Goal: Task Accomplishment & Management: Use online tool/utility

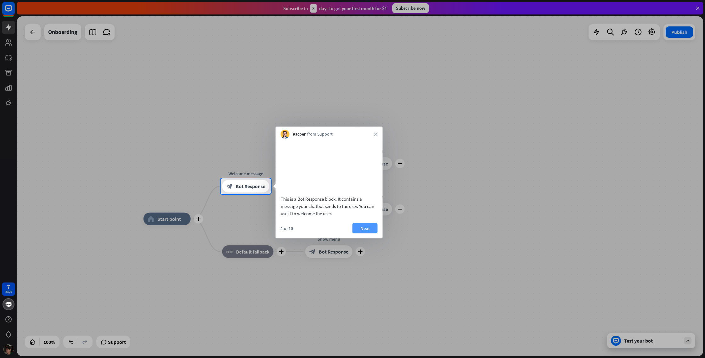
click at [362, 233] on button "Next" at bounding box center [365, 228] width 25 height 10
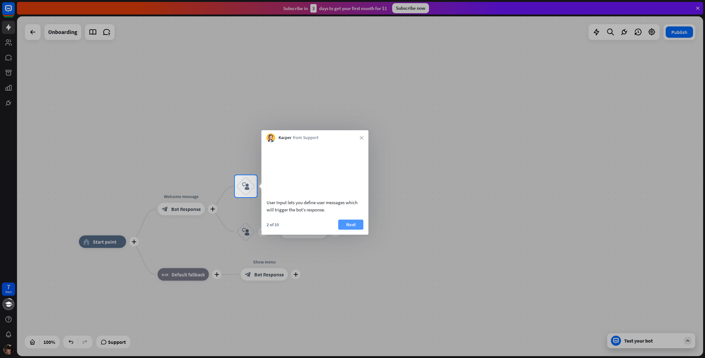
click at [352, 230] on button "Next" at bounding box center [350, 225] width 25 height 10
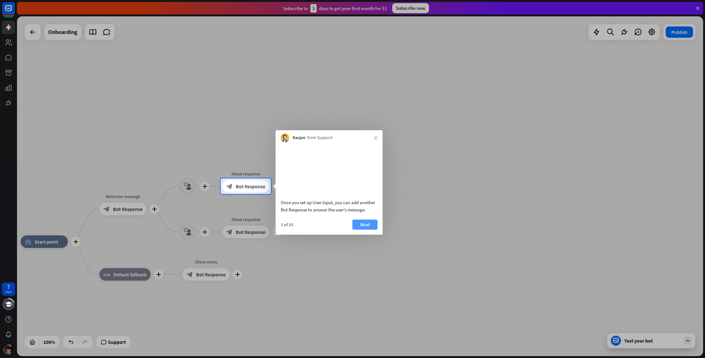
click at [362, 230] on button "Next" at bounding box center [365, 225] width 25 height 10
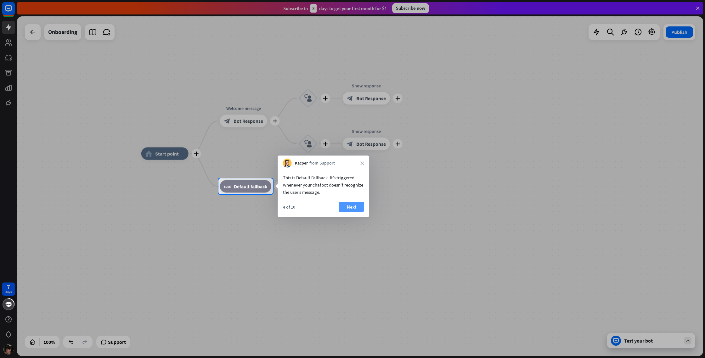
click at [355, 207] on button "Next" at bounding box center [351, 207] width 25 height 10
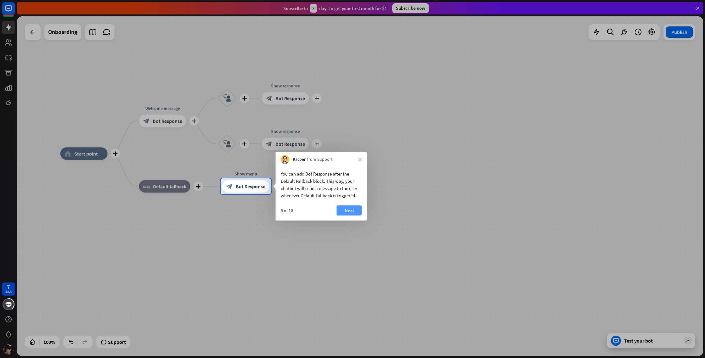
click at [353, 209] on button "Next" at bounding box center [349, 211] width 25 height 10
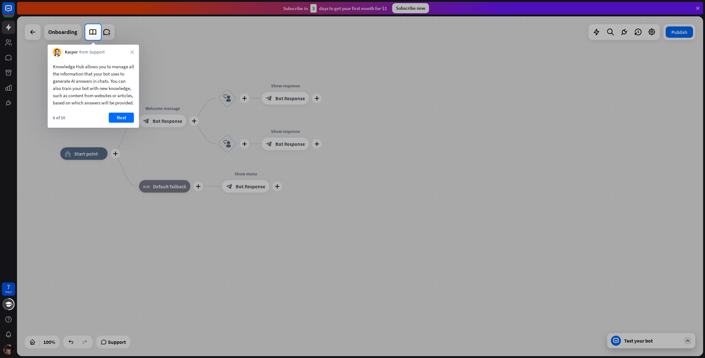
drag, startPoint x: 94, startPoint y: 74, endPoint x: 108, endPoint y: 95, distance: 25.1
click at [104, 91] on div "Knowledge Hub allows you to manage all the information that your bot uses to ge…" at bounding box center [93, 84] width 81 height 43
click at [116, 122] on button "Next" at bounding box center [121, 118] width 25 height 10
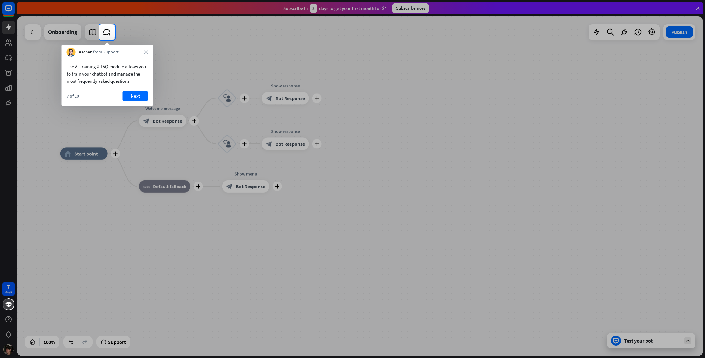
click at [127, 97] on button "Next" at bounding box center [135, 96] width 25 height 10
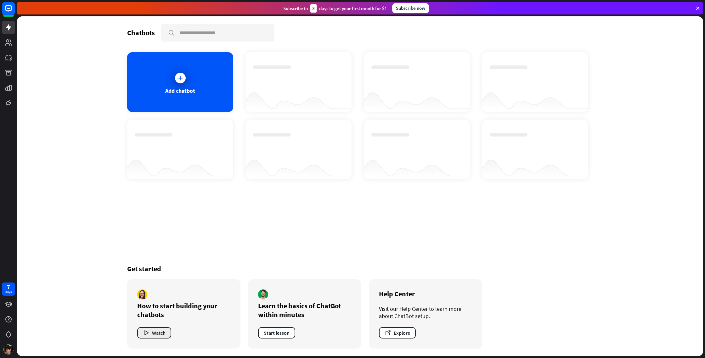
click at [165, 333] on button "Watch" at bounding box center [154, 332] width 34 height 11
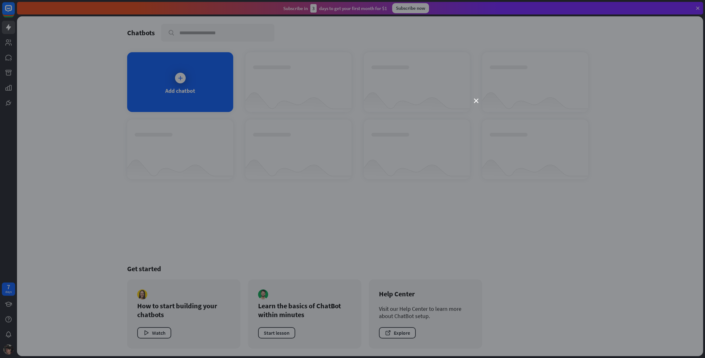
click at [479, 100] on div "close" at bounding box center [352, 179] width 705 height 358
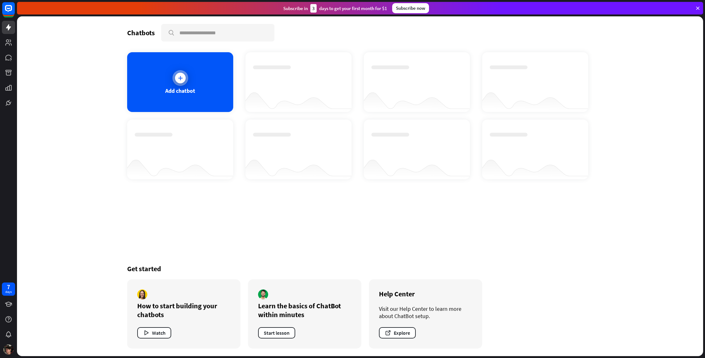
click at [192, 74] on div "Add chatbot" at bounding box center [180, 82] width 106 height 60
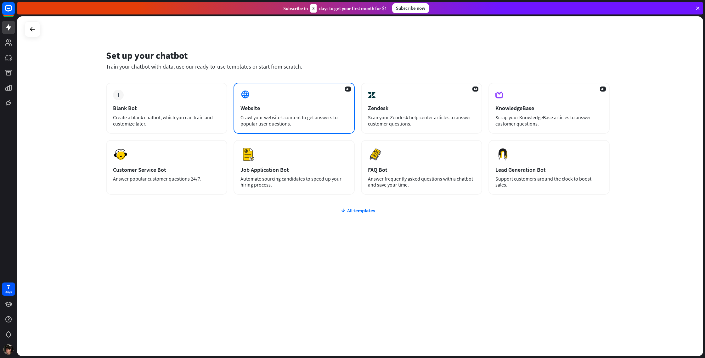
click at [258, 111] on div "Website" at bounding box center [294, 108] width 107 height 7
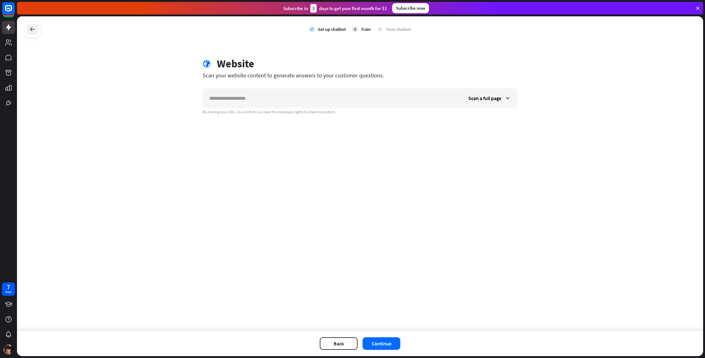
click at [38, 27] on div at bounding box center [32, 29] width 12 height 12
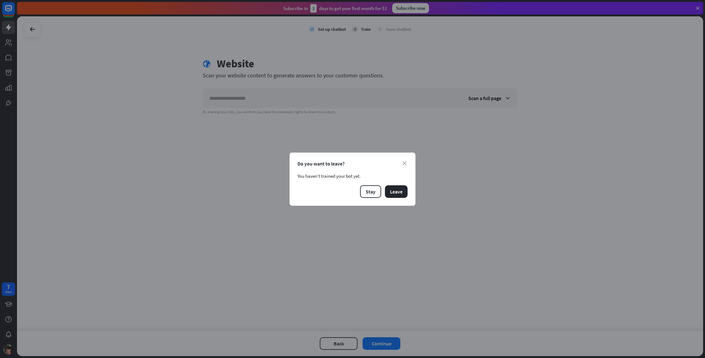
click at [405, 161] on div "Do you want to leave?" at bounding box center [353, 164] width 110 height 6
click at [404, 163] on icon "close" at bounding box center [405, 164] width 4 height 4
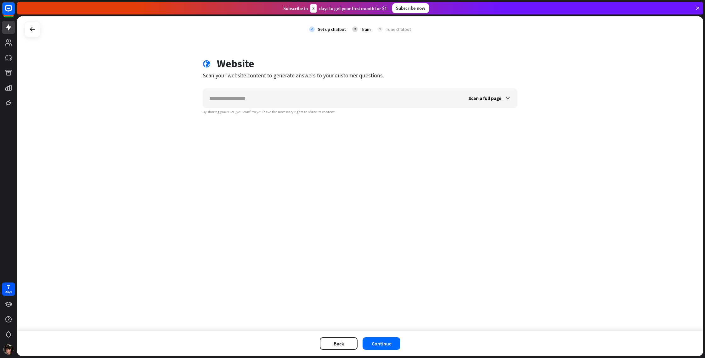
click at [696, 9] on icon at bounding box center [698, 8] width 6 height 6
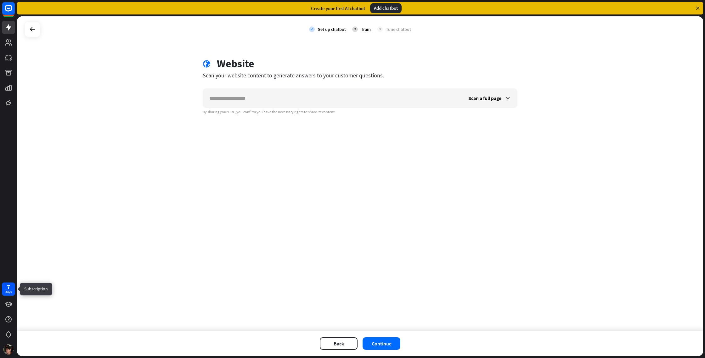
click at [11, 290] on div "days" at bounding box center [8, 292] width 6 height 4
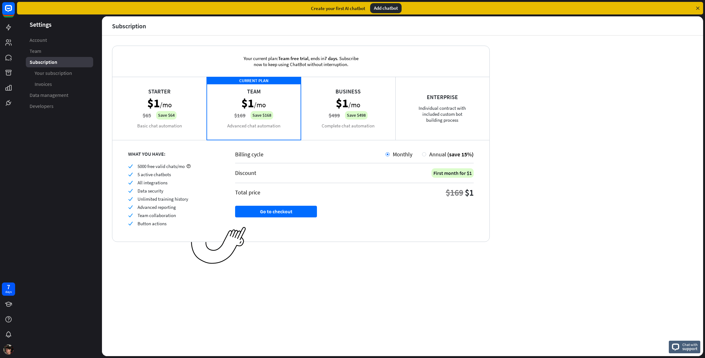
click at [329, 92] on div "Business $1 /mo $499 Save $498 Complete chat automation" at bounding box center [348, 108] width 94 height 63
click at [698, 9] on icon at bounding box center [698, 8] width 6 height 6
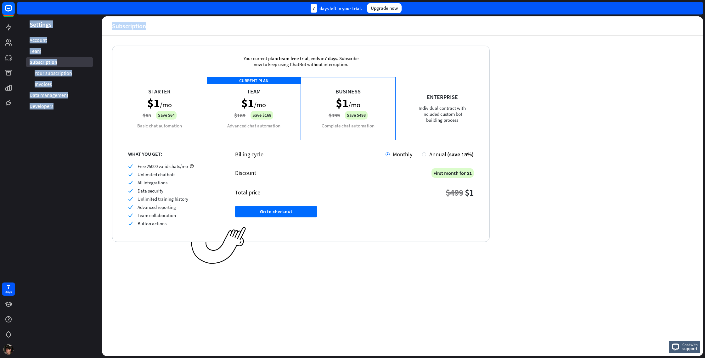
drag, startPoint x: 515, startPoint y: 12, endPoint x: 495, endPoint y: 44, distance: 38.4
click at [495, 44] on div "close Product Help First steps Get started with ChatBot Help Center Follow step…" at bounding box center [361, 179] width 688 height 358
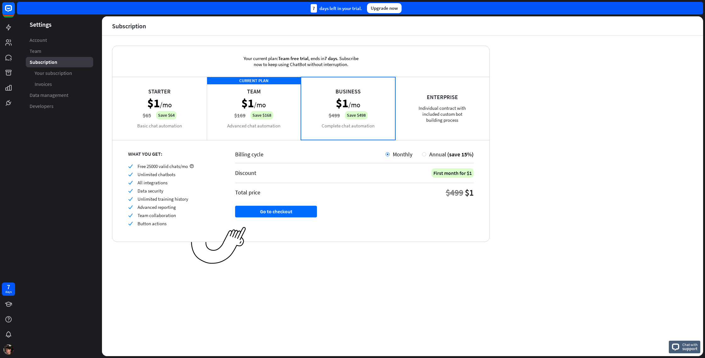
click at [495, 44] on div "Your current plan: Team free trial , ends [DATE] . Subscribe now to keep using …" at bounding box center [402, 196] width 601 height 321
click at [9, 12] on rect at bounding box center [9, 9] width 14 height 14
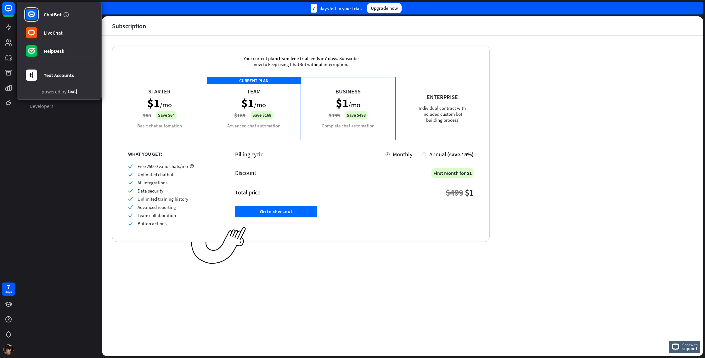
click at [3, 18] on div "ChatBot LiveChat HelpDesk Text Accounts powered by" at bounding box center [8, 10] width 13 height 17
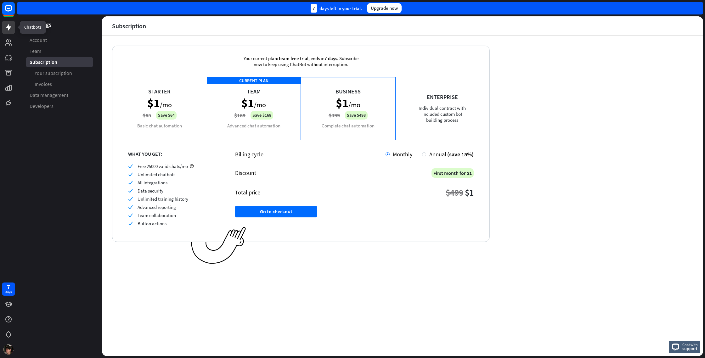
click at [6, 24] on icon at bounding box center [9, 28] width 8 height 8
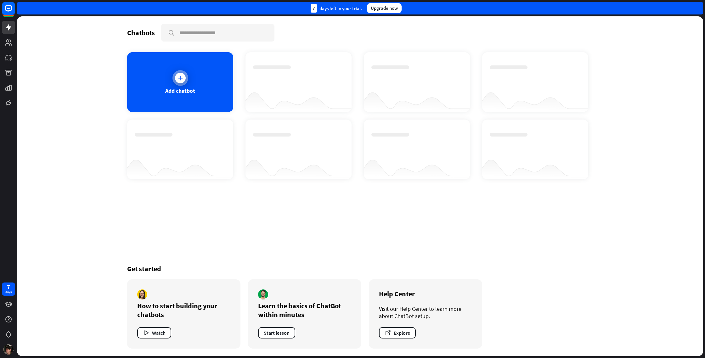
click at [167, 79] on div "Add chatbot" at bounding box center [180, 82] width 106 height 60
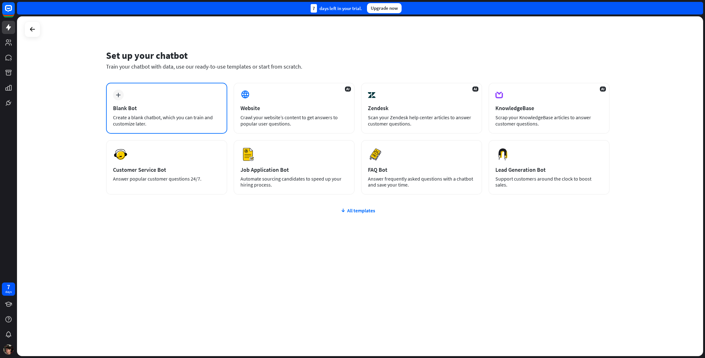
click at [173, 104] on div "plus Blank Bot Create a blank chatbot, which you can train and customize later." at bounding box center [166, 108] width 121 height 51
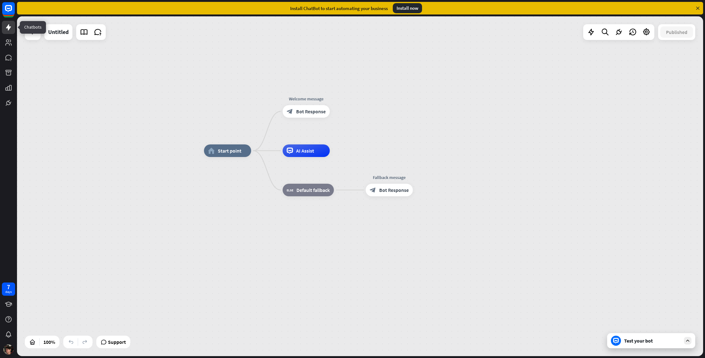
click at [6, 25] on icon at bounding box center [9, 28] width 8 height 8
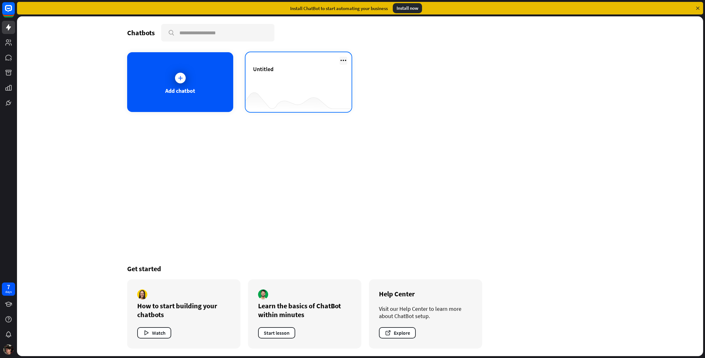
click at [346, 60] on icon at bounding box center [344, 61] width 8 height 8
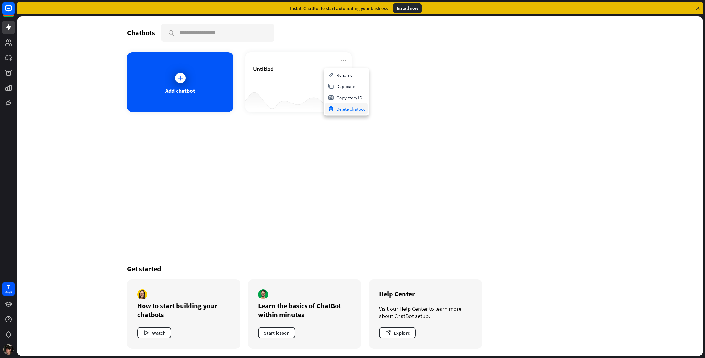
click at [351, 107] on div "Delete chatbot" at bounding box center [346, 108] width 43 height 11
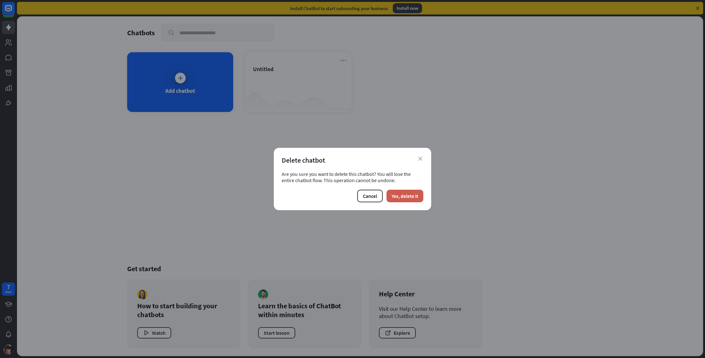
click at [410, 199] on button "Yes, delete it" at bounding box center [405, 196] width 37 height 13
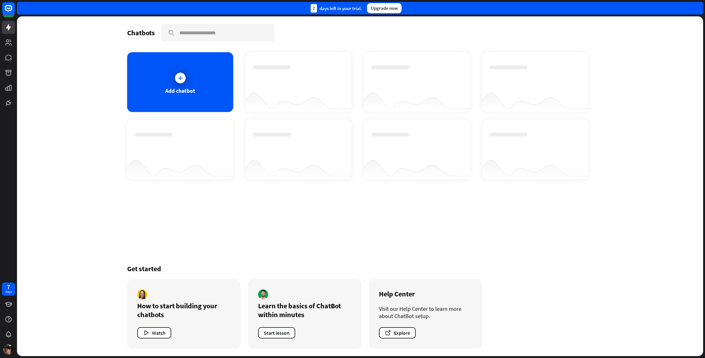
click at [465, 131] on div at bounding box center [417, 150] width 106 height 60
click at [207, 90] on div "Add chatbot" at bounding box center [180, 82] width 106 height 60
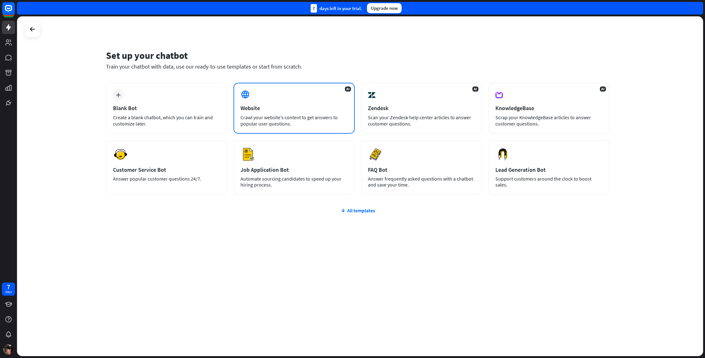
click at [278, 98] on div "AI Website Crawl your website’s content to get answers to popular user question…" at bounding box center [294, 108] width 121 height 51
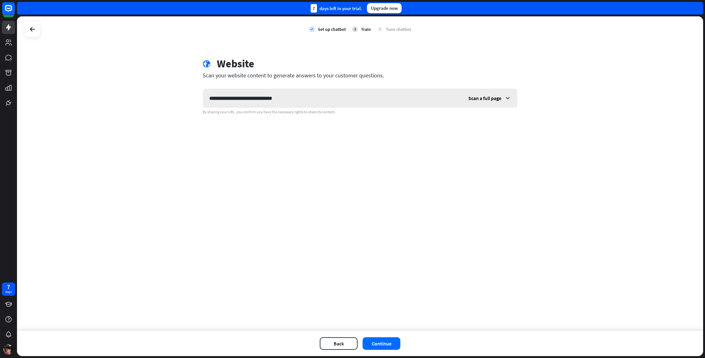
type input "**********"
click at [485, 102] on div "Scan a full page" at bounding box center [489, 98] width 55 height 19
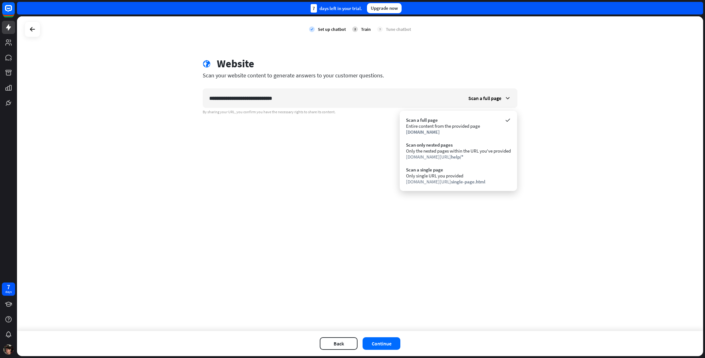
click at [435, 236] on div "**********" at bounding box center [360, 173] width 686 height 315
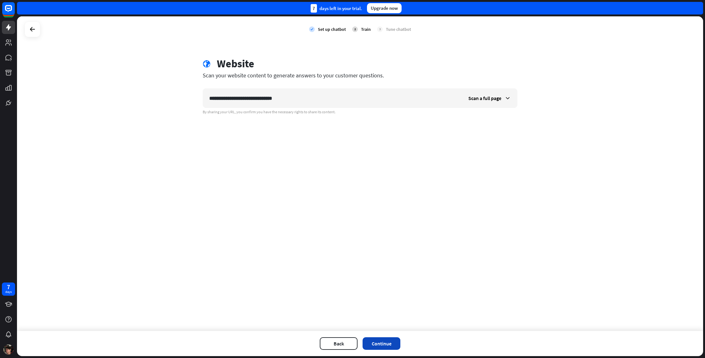
click at [389, 344] on button "Continue" at bounding box center [382, 344] width 38 height 13
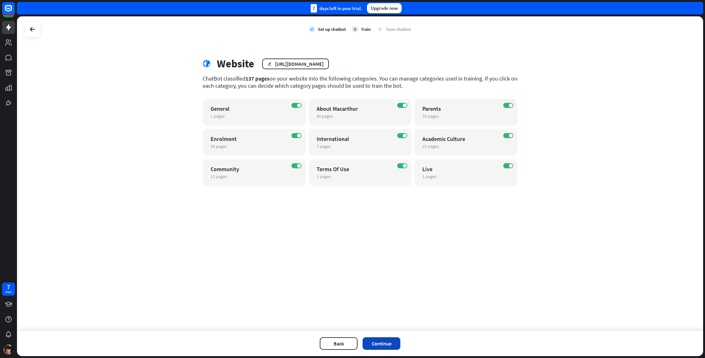
click at [380, 346] on button "Continue" at bounding box center [382, 344] width 38 height 13
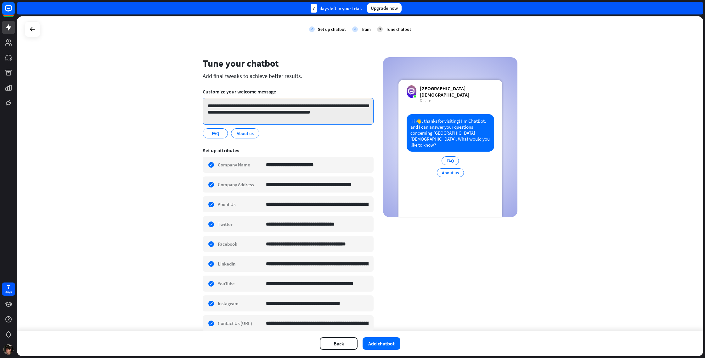
click at [291, 113] on textarea "**********" at bounding box center [288, 111] width 171 height 27
click at [276, 106] on textarea "**********" at bounding box center [288, 111] width 171 height 27
click at [319, 114] on textarea "**********" at bounding box center [288, 111] width 171 height 27
type textarea "**********"
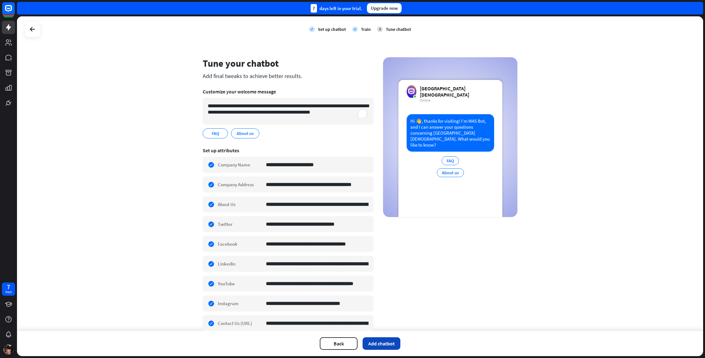
click at [392, 342] on button "Add chatbot" at bounding box center [382, 344] width 38 height 13
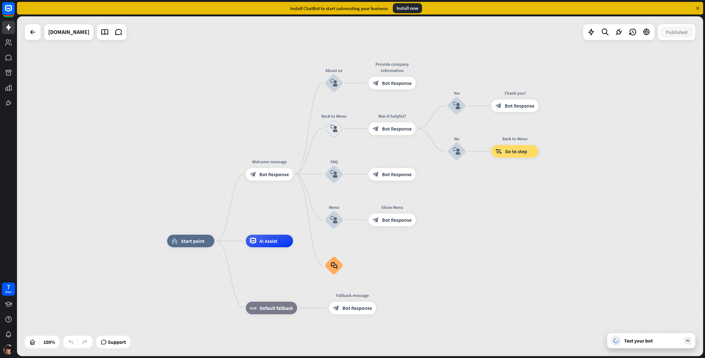
click at [184, 191] on div "home_2 Start point Welcome message block_bot_response Bot Response About us blo…" at bounding box center [360, 186] width 686 height 340
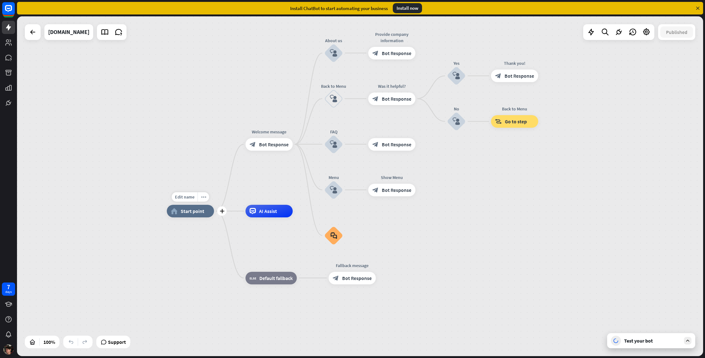
click at [183, 214] on div "home_2 Start point" at bounding box center [190, 211] width 47 height 13
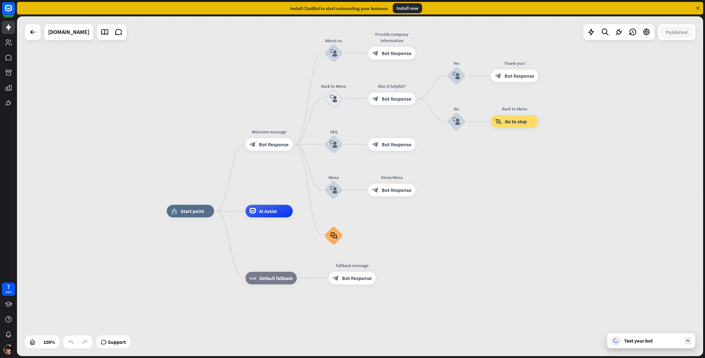
click at [678, 342] on div "Test your bot" at bounding box center [652, 341] width 57 height 6
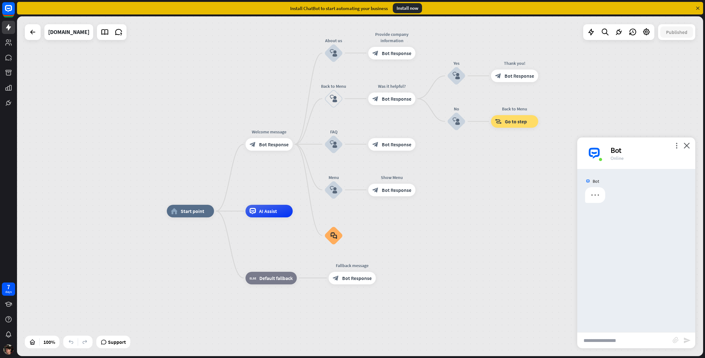
click at [644, 340] on input "text" at bounding box center [624, 341] width 95 height 16
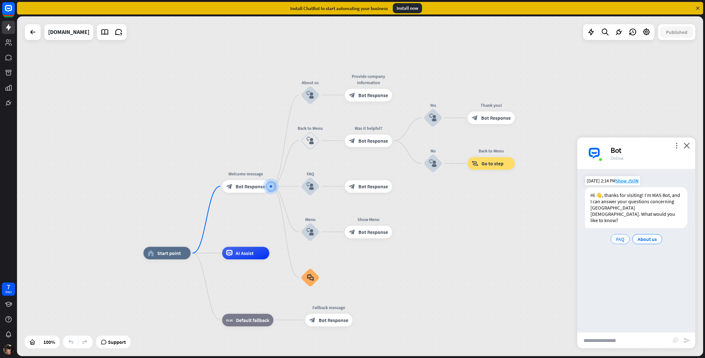
click at [625, 234] on div "FAQ" at bounding box center [620, 239] width 19 height 10
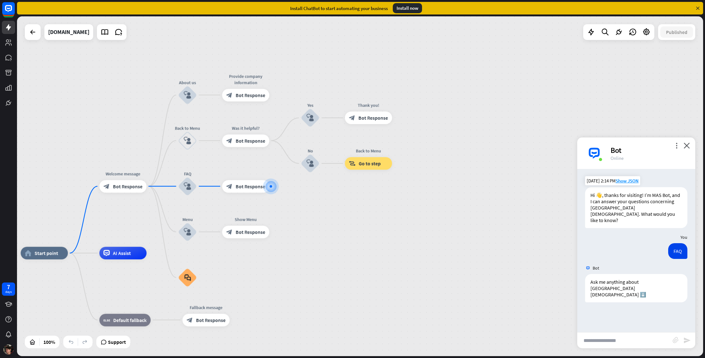
click at [615, 335] on input "text" at bounding box center [624, 341] width 95 height 16
type input "**********"
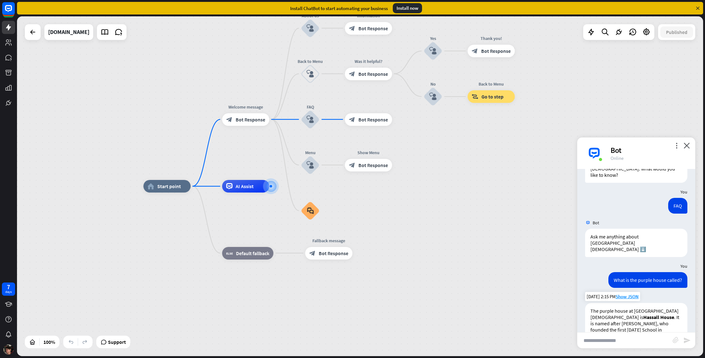
scroll to position [66, 0]
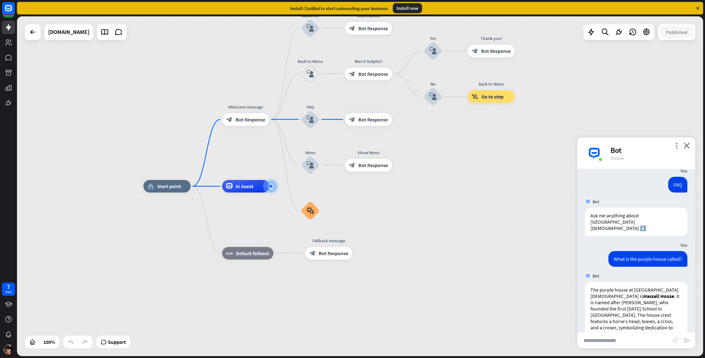
click at [612, 341] on input "text" at bounding box center [624, 341] width 95 height 16
type input "**********"
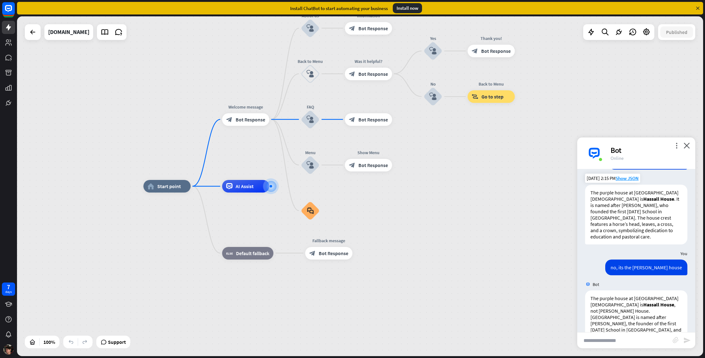
scroll to position [185, 0]
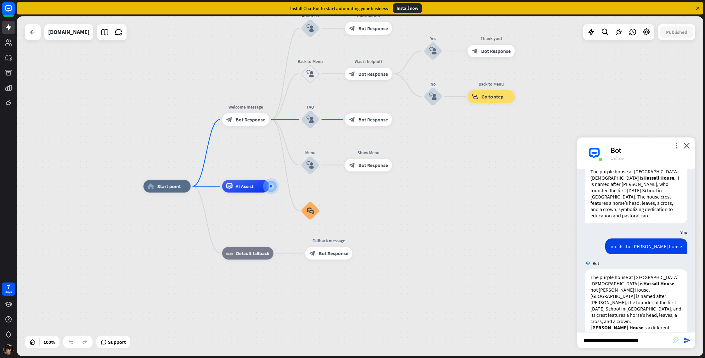
type input "**********"
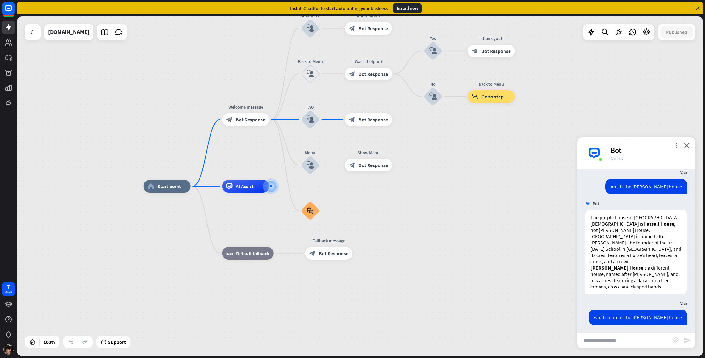
scroll to position [253, 0]
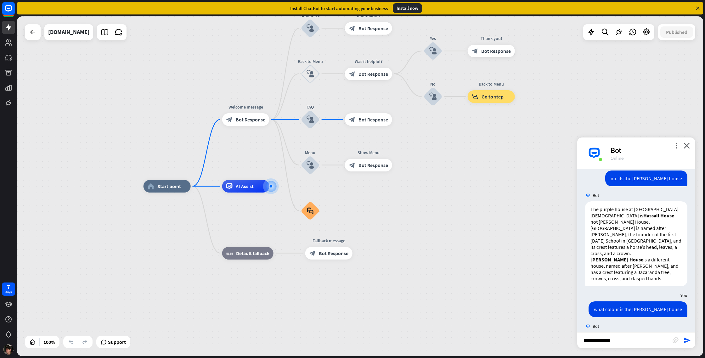
type input "**********"
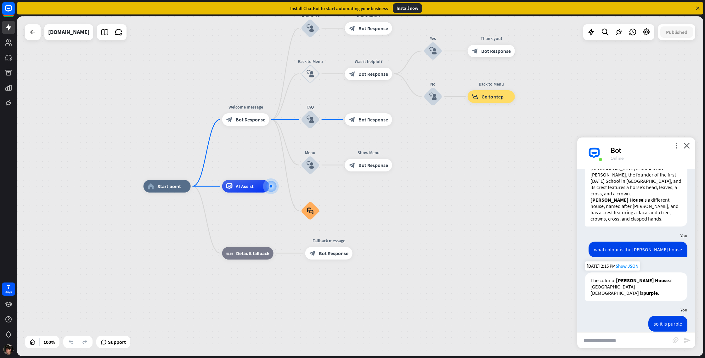
scroll to position [340, 0]
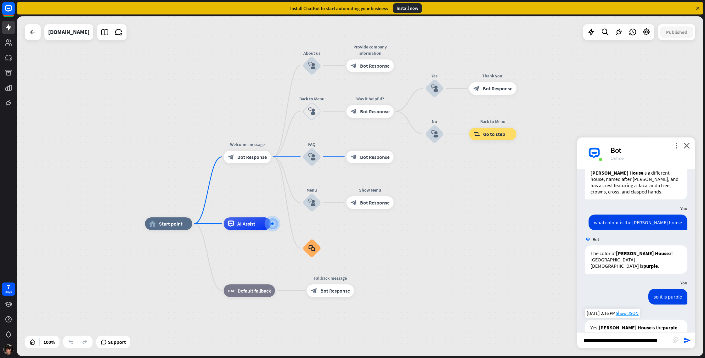
type input "**********"
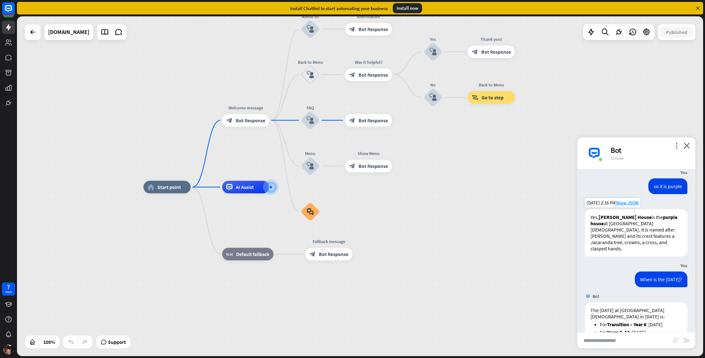
scroll to position [450, 0]
drag, startPoint x: 631, startPoint y: 293, endPoint x: 667, endPoint y: 298, distance: 36.6
click at [667, 329] on li "For Years 7–12 : [DATE]" at bounding box center [641, 332] width 82 height 6
click at [644, 342] on input "text" at bounding box center [624, 341] width 95 height 16
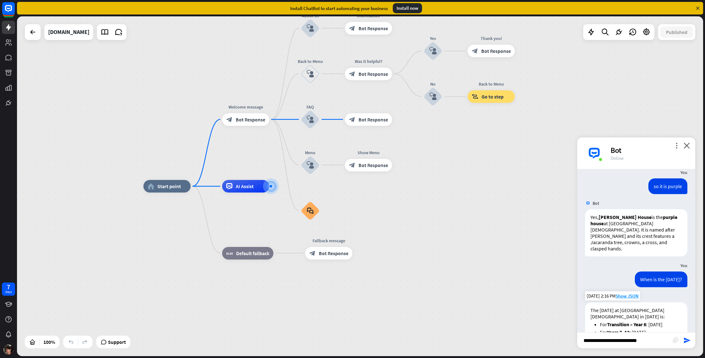
type input "**********"
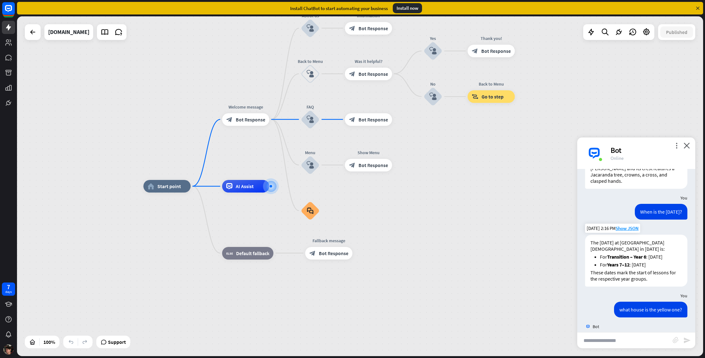
scroll to position [550, 0]
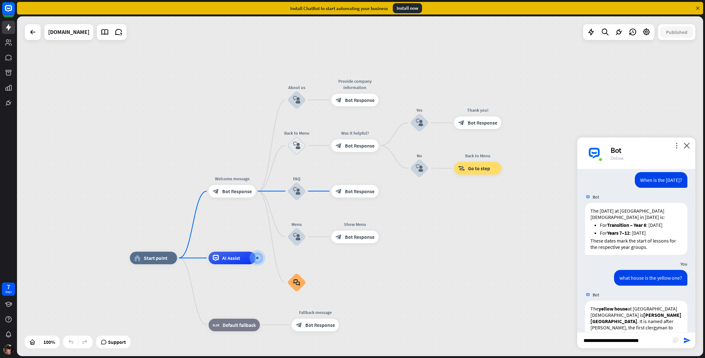
type input "**********"
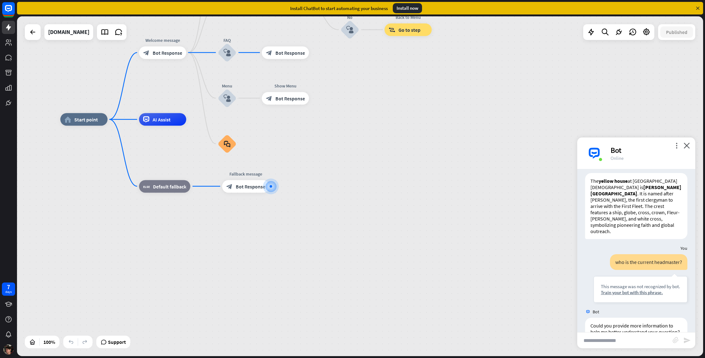
scroll to position [687, 0]
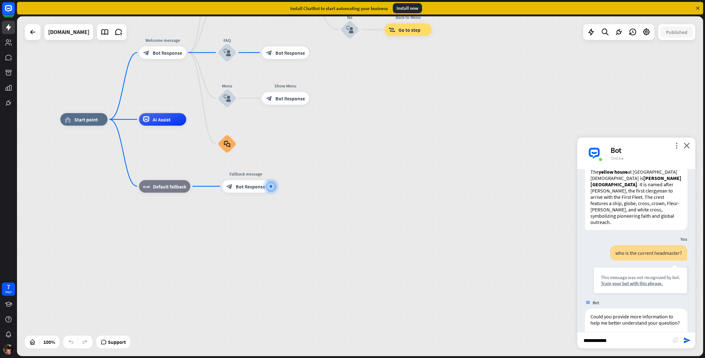
type input "**********"
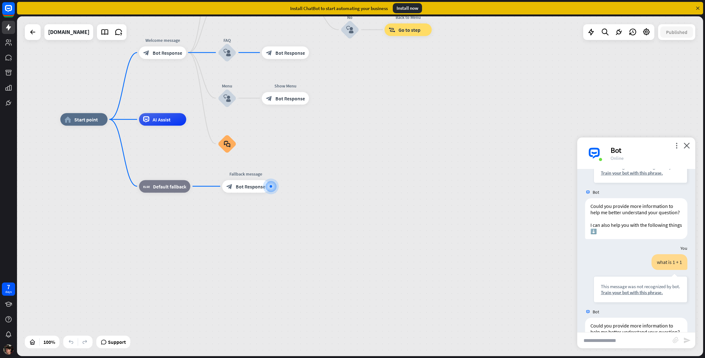
scroll to position [806, 0]
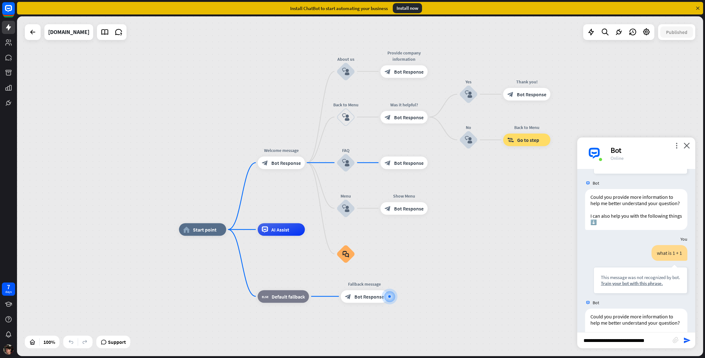
type input "**********"
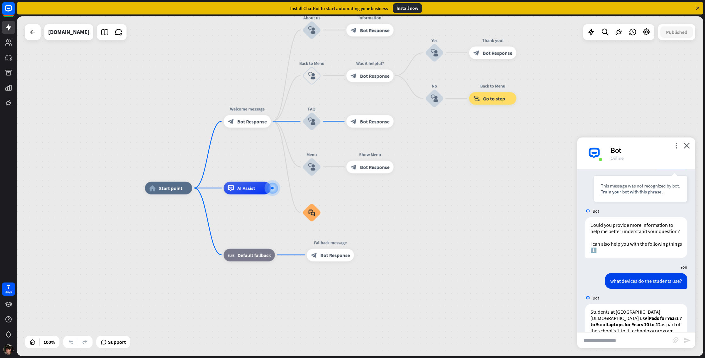
scroll to position [920, 0]
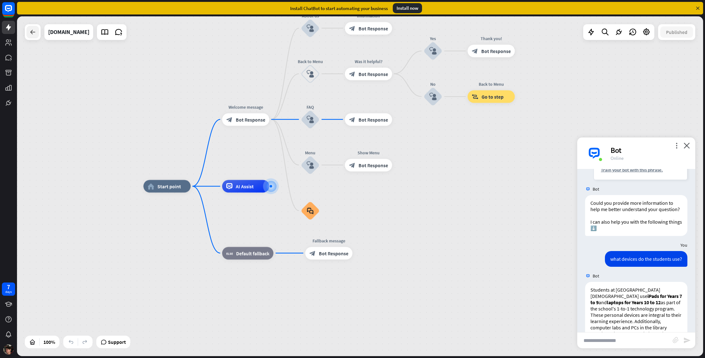
click at [33, 36] on div at bounding box center [32, 32] width 13 height 13
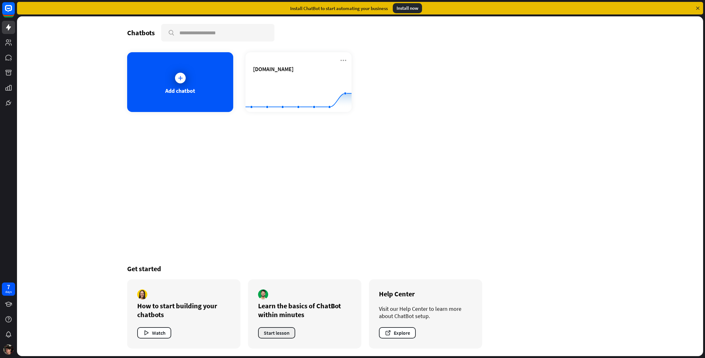
click at [284, 333] on button "Start lesson" at bounding box center [276, 332] width 37 height 11
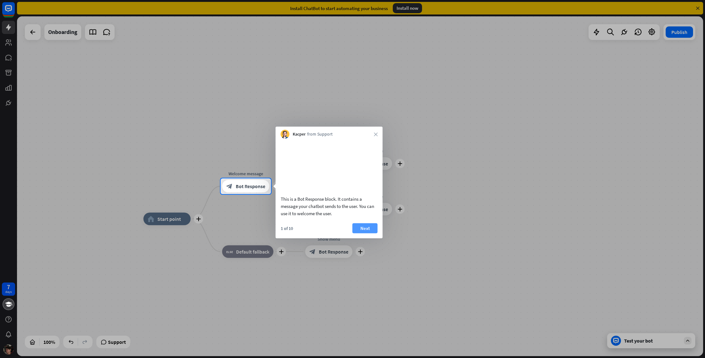
click at [360, 233] on button "Next" at bounding box center [365, 228] width 25 height 10
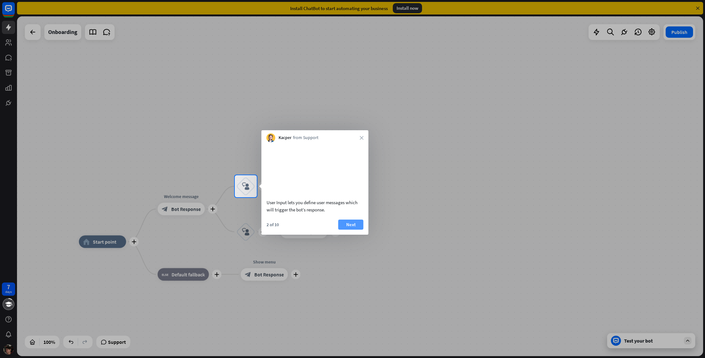
click at [361, 230] on button "Next" at bounding box center [350, 225] width 25 height 10
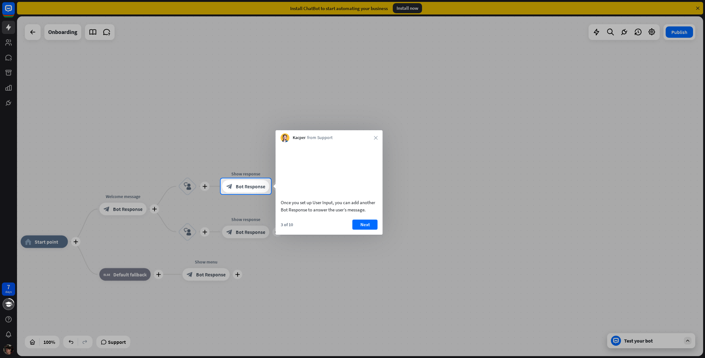
click at [361, 230] on button "Next" at bounding box center [365, 225] width 25 height 10
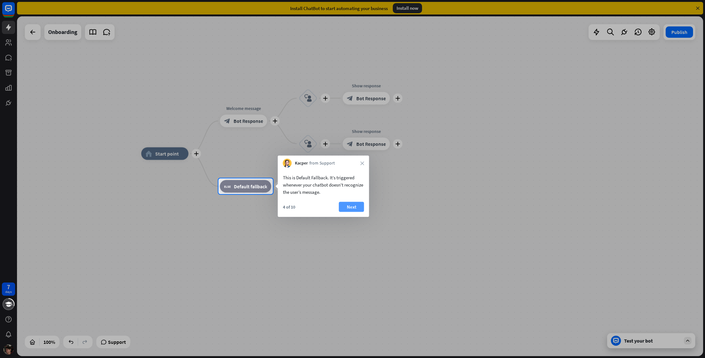
click at [361, 205] on button "Next" at bounding box center [351, 207] width 25 height 10
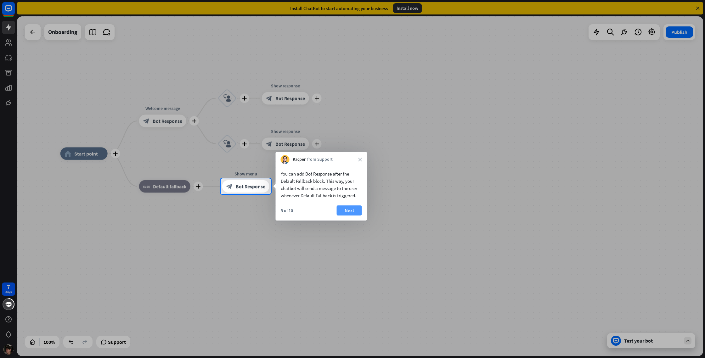
click at [350, 212] on button "Next" at bounding box center [349, 211] width 25 height 10
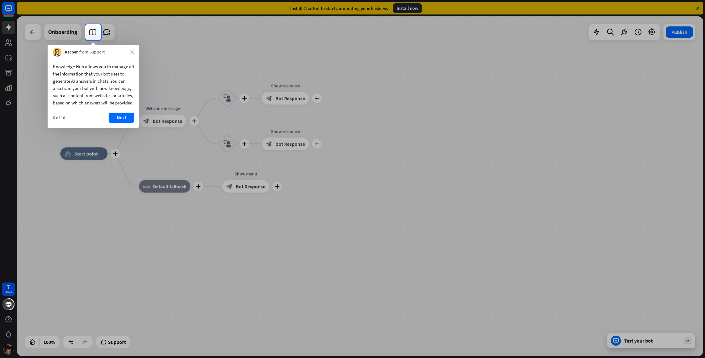
click at [116, 122] on button "Next" at bounding box center [121, 118] width 25 height 10
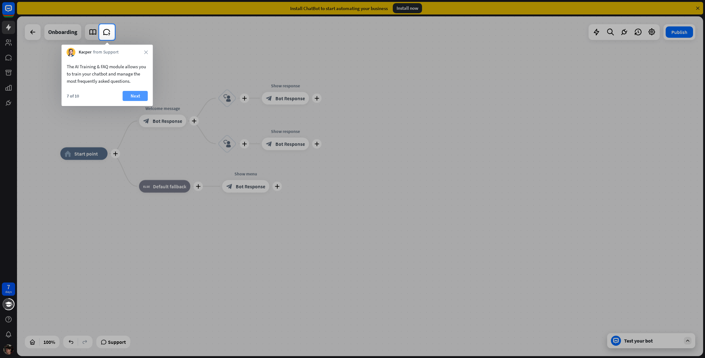
click at [133, 96] on button "Next" at bounding box center [135, 96] width 25 height 10
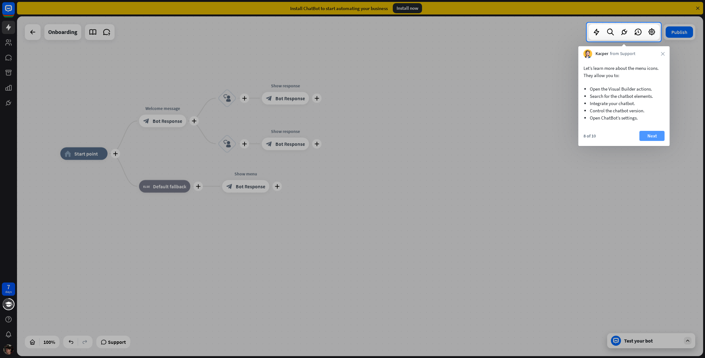
click at [656, 137] on button "Next" at bounding box center [652, 136] width 25 height 10
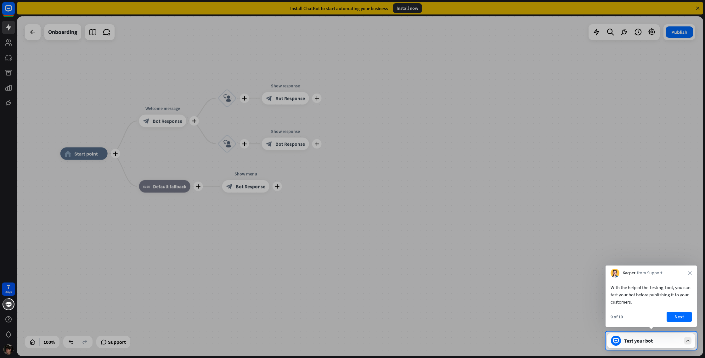
click at [677, 314] on button "Next" at bounding box center [679, 317] width 25 height 10
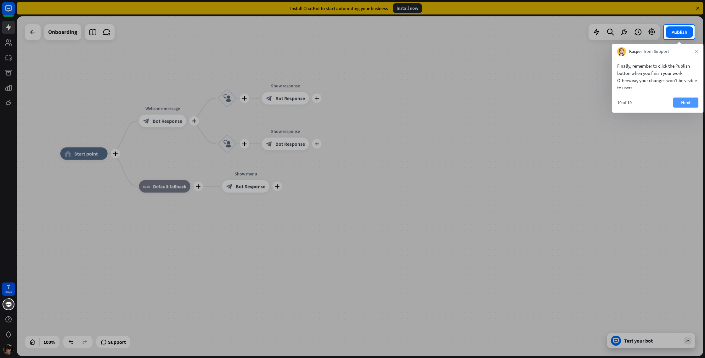
click at [686, 103] on button "Next" at bounding box center [685, 103] width 25 height 10
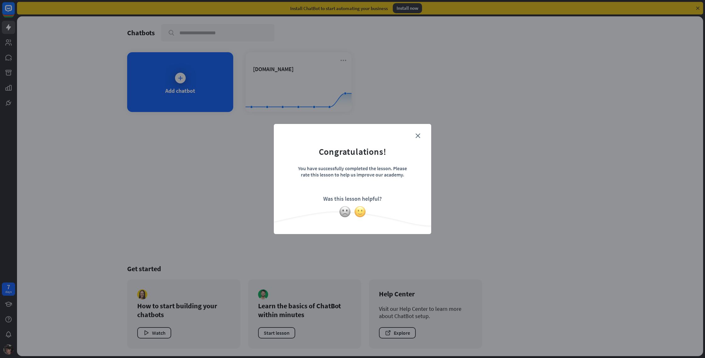
click at [358, 211] on img at bounding box center [360, 212] width 12 height 12
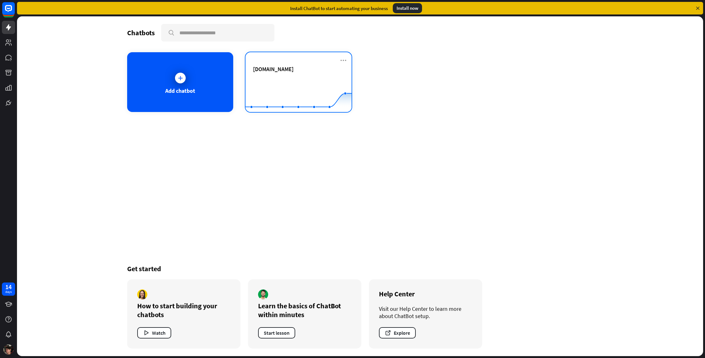
click at [294, 68] on span "[DOMAIN_NAME]" at bounding box center [273, 68] width 41 height 7
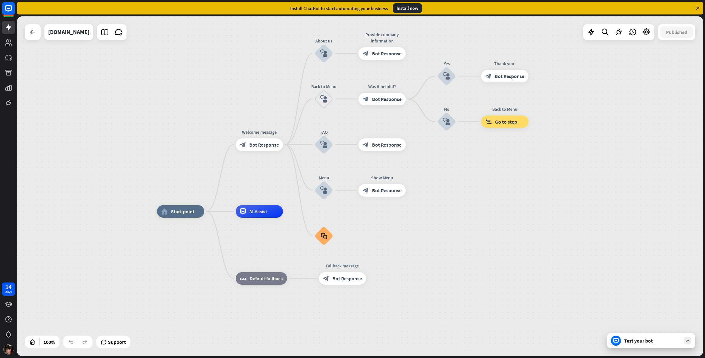
click at [677, 342] on div "Test your bot" at bounding box center [652, 341] width 57 height 6
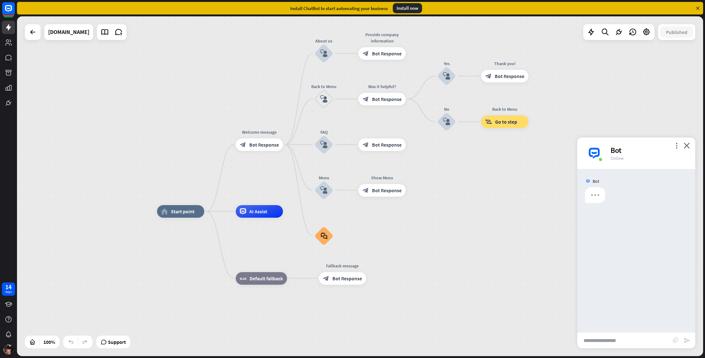
click at [657, 342] on input "text" at bounding box center [624, 341] width 95 height 16
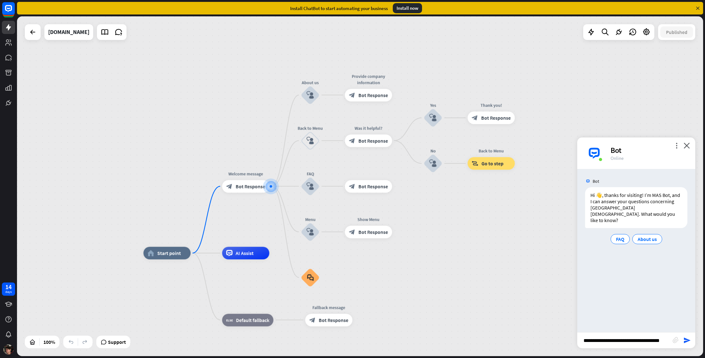
type input "**********"
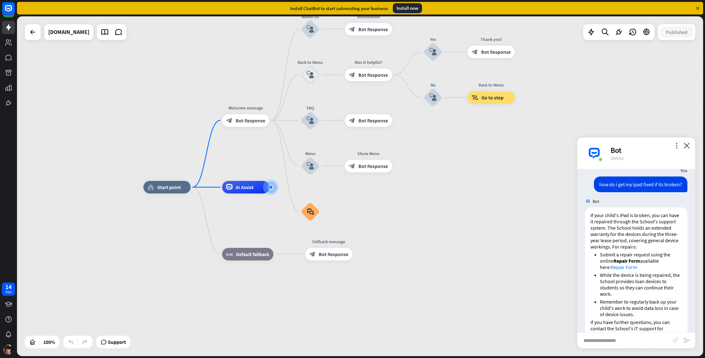
scroll to position [80, 0]
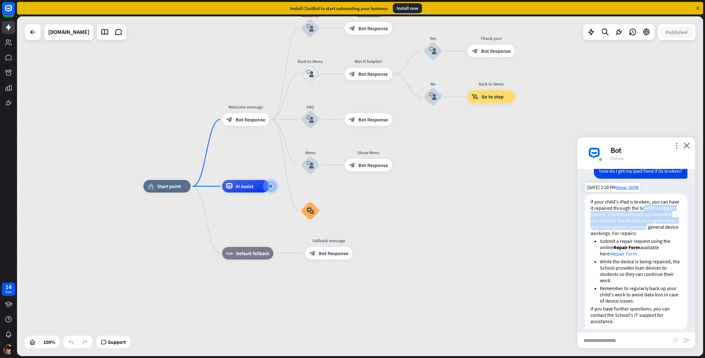
drag, startPoint x: 645, startPoint y: 202, endPoint x: 647, endPoint y: 219, distance: 17.8
click at [647, 219] on p "If your child's iPad is broken, you can have it repaired through the School's s…" at bounding box center [637, 218] width 92 height 38
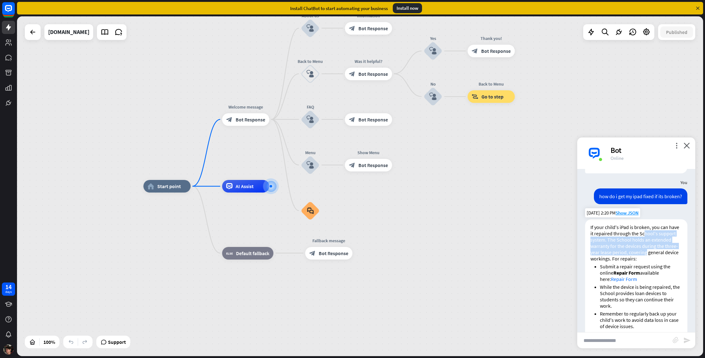
scroll to position [54, 0]
drag, startPoint x: 629, startPoint y: 227, endPoint x: 633, endPoint y: 236, distance: 9.6
click at [633, 236] on p "If your child's iPad is broken, you can have it repaired through the School's s…" at bounding box center [637, 244] width 92 height 38
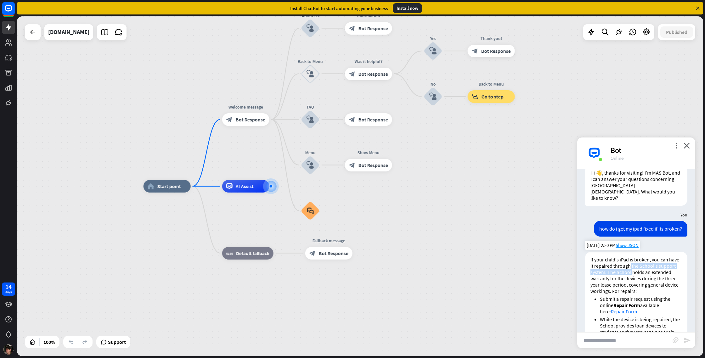
scroll to position [0, 0]
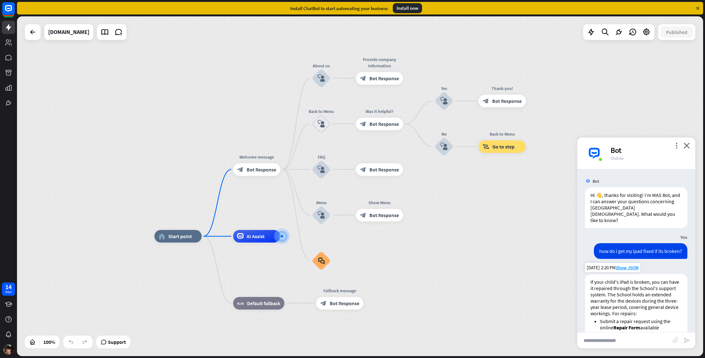
click at [644, 325] on li "Submit a repair request using the online Repair Form available here: Repair Form" at bounding box center [641, 327] width 82 height 19
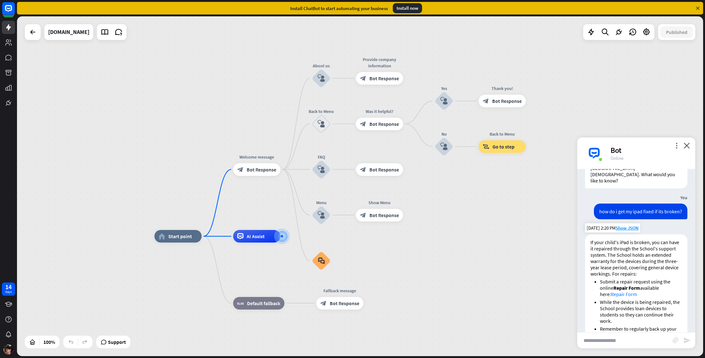
scroll to position [80, 0]
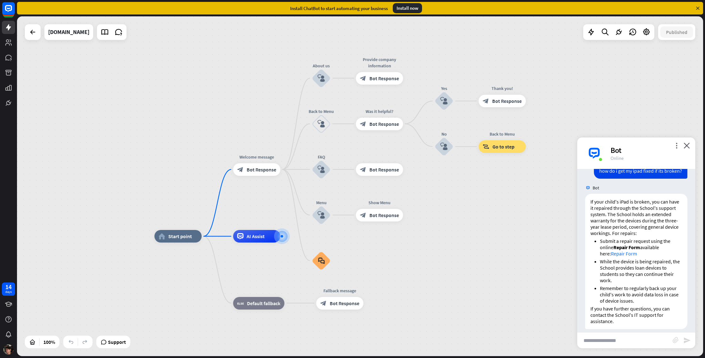
click at [628, 333] on input "text" at bounding box center [624, 341] width 95 height 16
type input "**********"
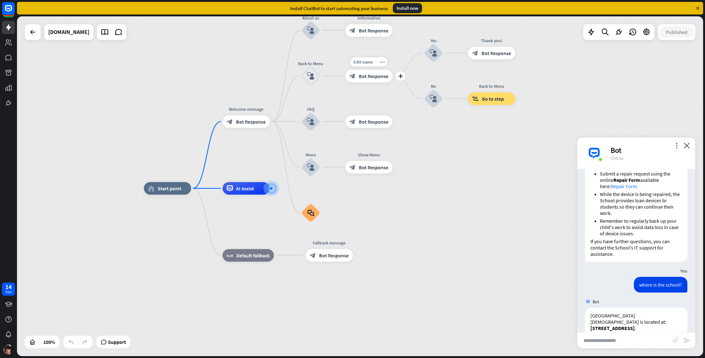
scroll to position [155, 0]
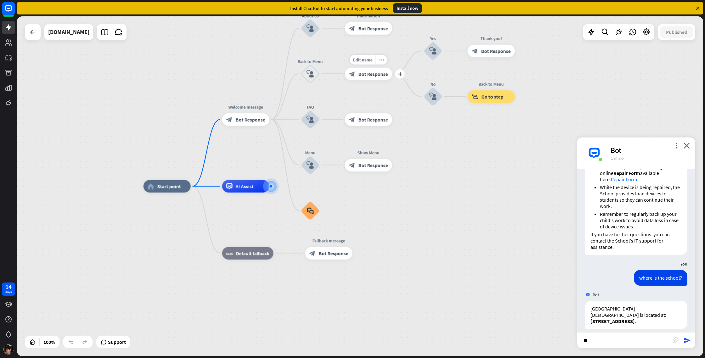
type input "***"
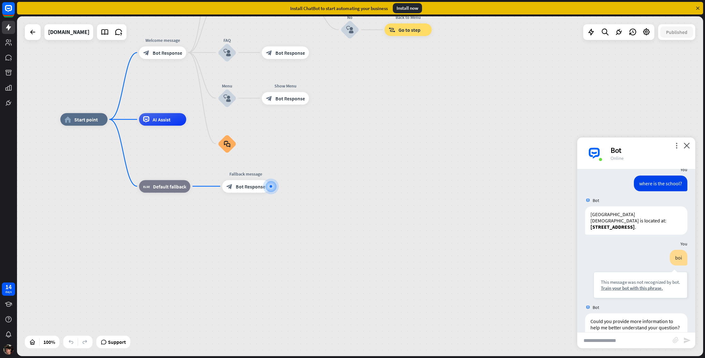
scroll to position [292, 0]
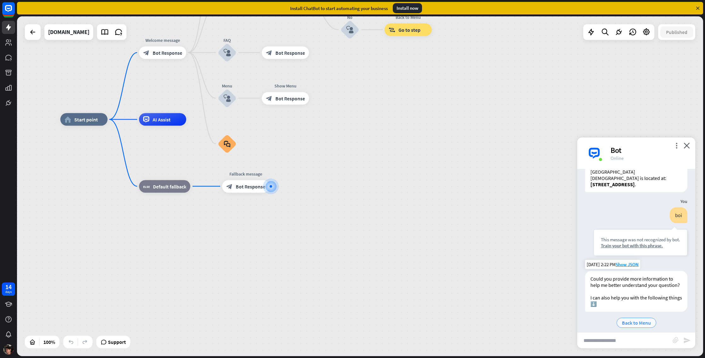
click at [646, 318] on div "Back to Menu" at bounding box center [637, 323] width 40 height 10
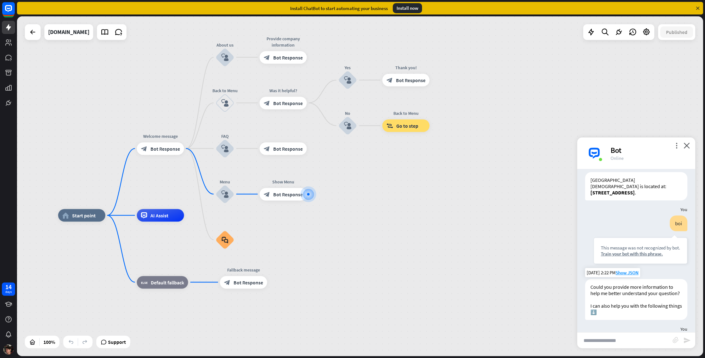
scroll to position [336, 0]
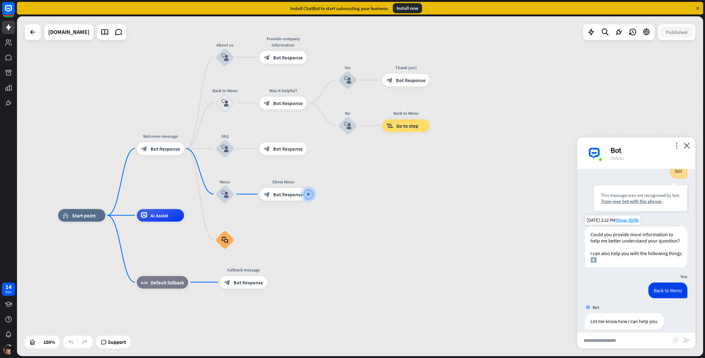
click at [633, 337] on input "text" at bounding box center [624, 341] width 95 height 16
type input "**********"
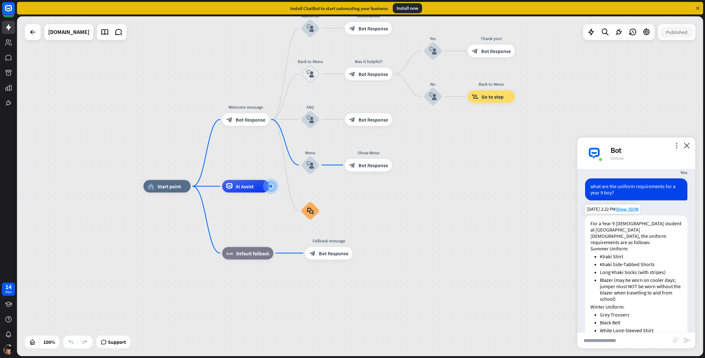
scroll to position [503, 0]
click at [606, 252] on li "Khaki Shirt" at bounding box center [641, 255] width 82 height 6
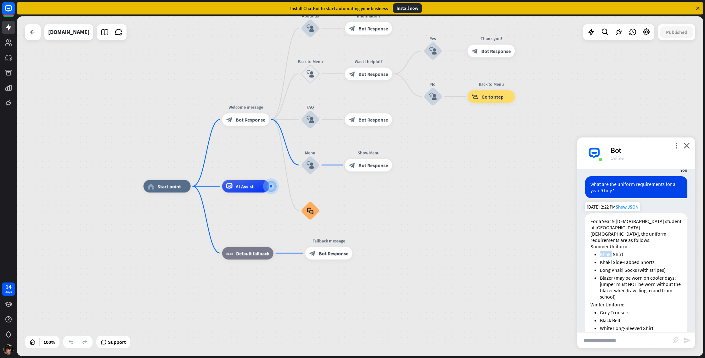
click at [606, 251] on li "Khaki Shirt" at bounding box center [641, 254] width 82 height 6
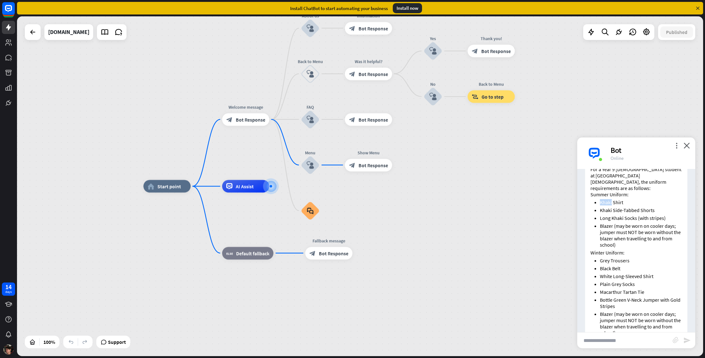
scroll to position [554, 0]
click at [651, 275] on li "White Long-Sleeved Shirt" at bounding box center [641, 278] width 82 height 6
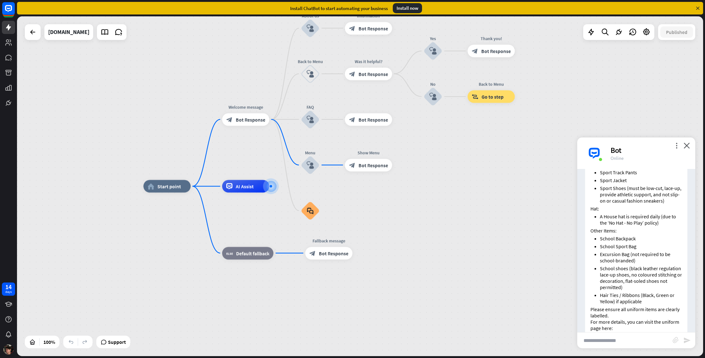
scroll to position [763, 0]
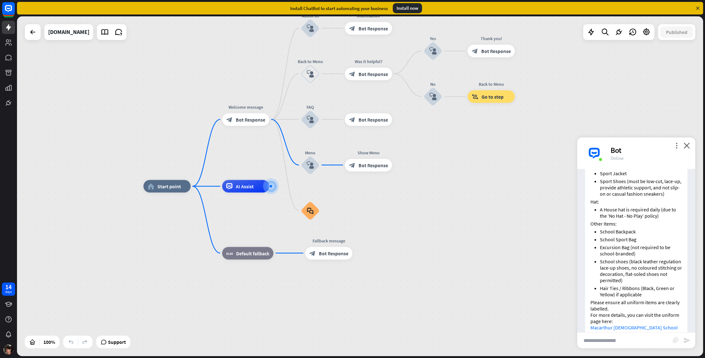
click at [611, 338] on input "text" at bounding box center [624, 341] width 95 height 16
type input "**********"
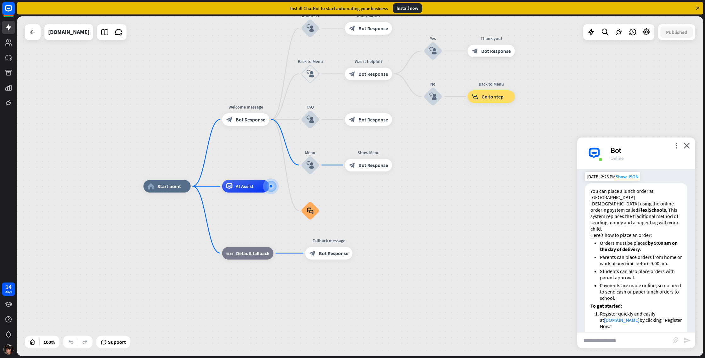
scroll to position [968, 0]
drag, startPoint x: 632, startPoint y: 240, endPoint x: 628, endPoint y: 256, distance: 16.7
click at [628, 256] on ul "Orders must be placed by 9:00 am on the day of delivery . Parents can place ord…" at bounding box center [637, 270] width 92 height 61
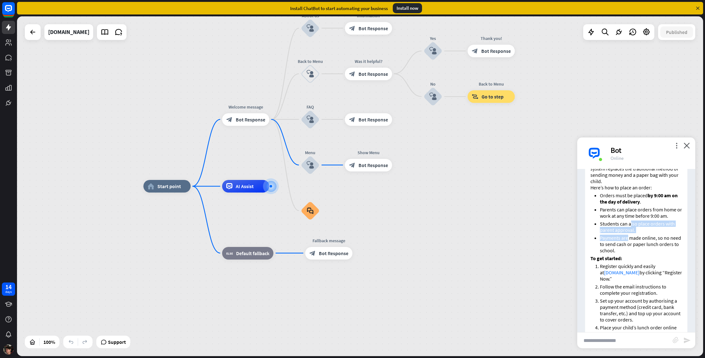
scroll to position [1023, 0]
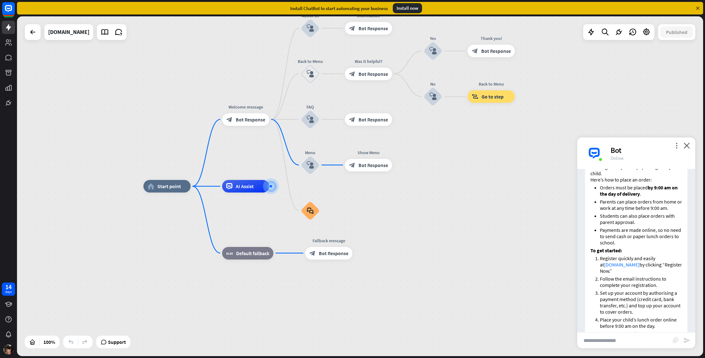
click at [628, 276] on li "Follow the email instructions to complete your registration." at bounding box center [641, 282] width 82 height 13
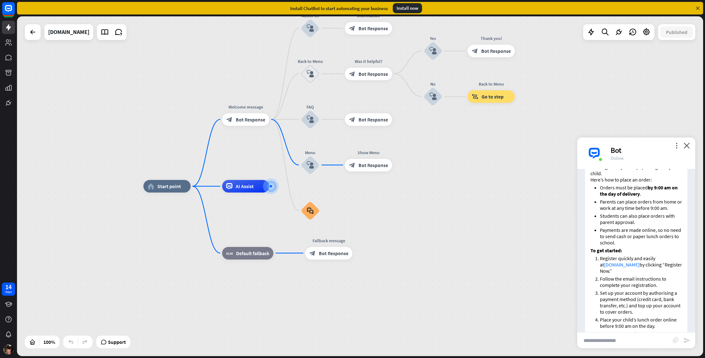
click at [628, 343] on input "text" at bounding box center [624, 341] width 95 height 16
type input "**********"
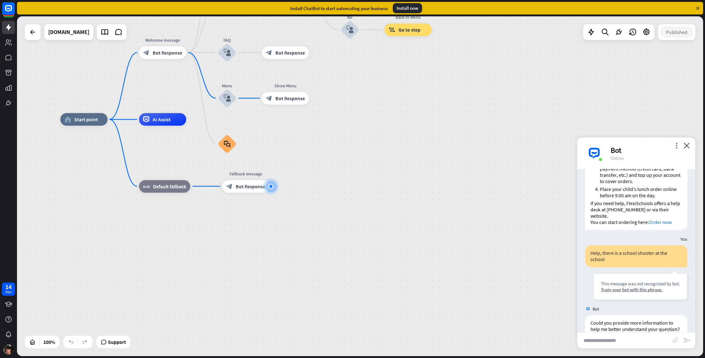
scroll to position [1160, 0]
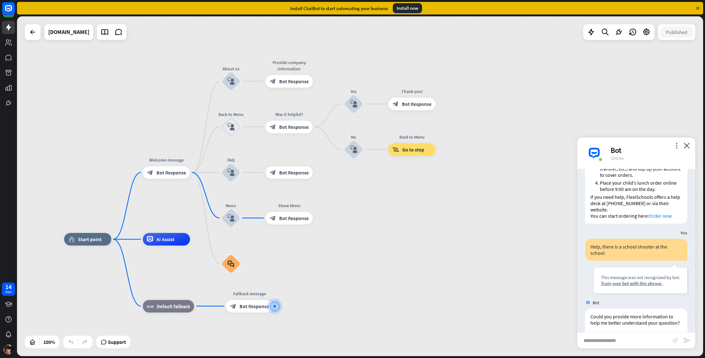
click at [682, 147] on div "Bot" at bounding box center [649, 150] width 77 height 10
click at [686, 146] on icon "close" at bounding box center [687, 146] width 6 height 6
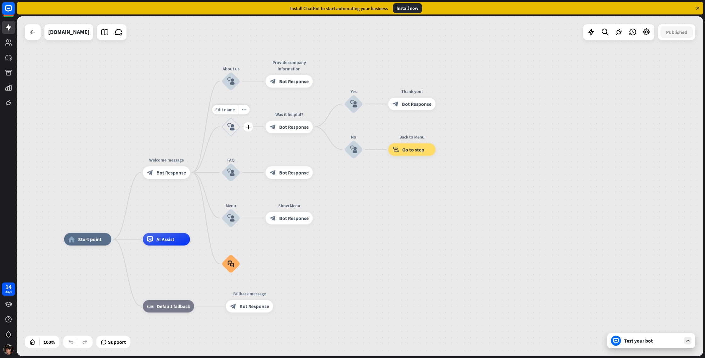
click at [236, 129] on div "block_user_input" at bounding box center [231, 126] width 19 height 19
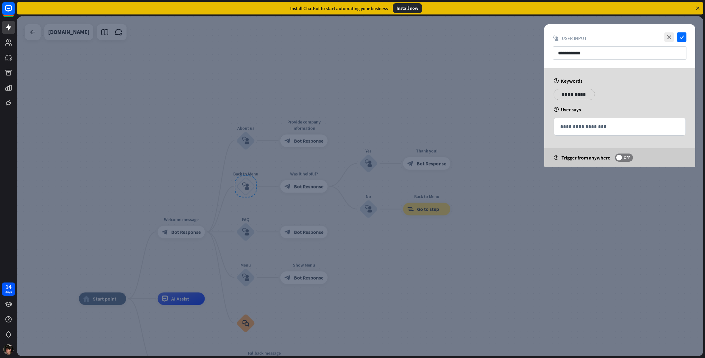
click at [242, 210] on div at bounding box center [360, 186] width 686 height 340
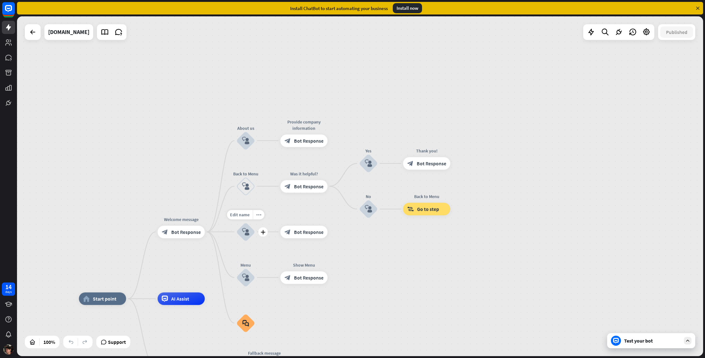
click at [243, 233] on icon "block_user_input" at bounding box center [246, 232] width 8 height 8
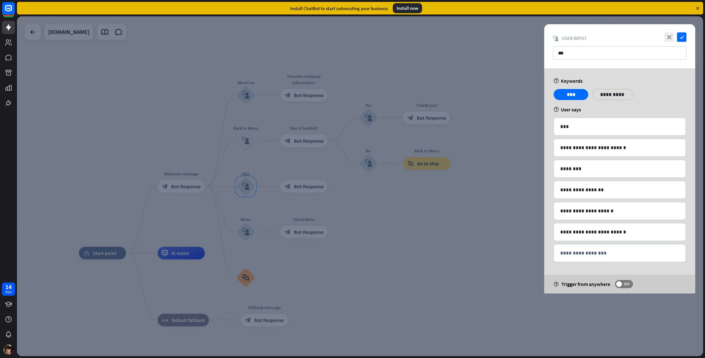
click at [263, 254] on div at bounding box center [360, 186] width 686 height 340
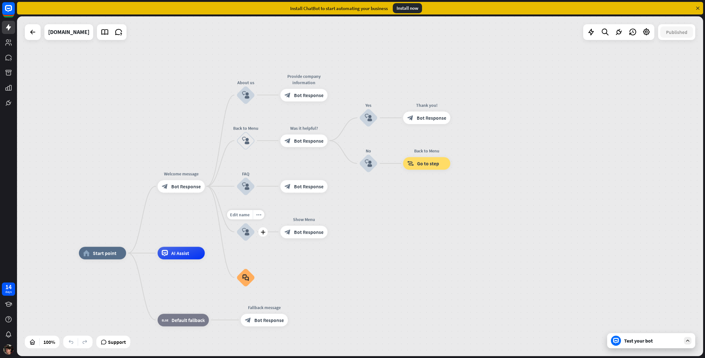
click at [253, 233] on div "block_user_input" at bounding box center [245, 232] width 19 height 19
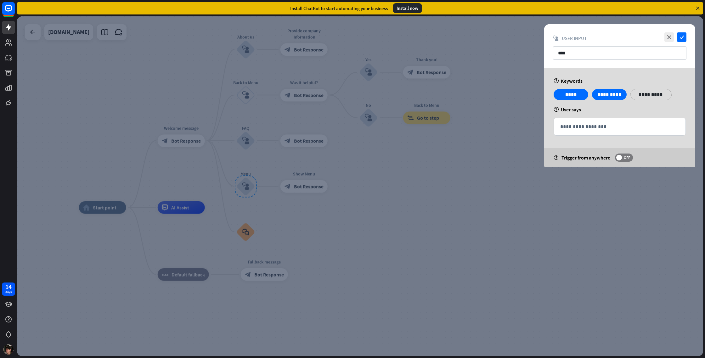
click at [140, 228] on div at bounding box center [360, 186] width 686 height 340
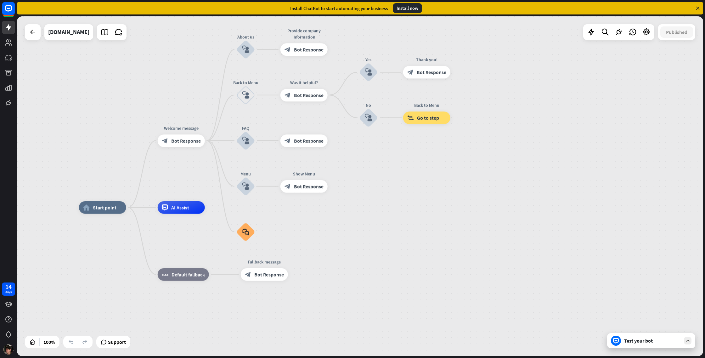
click at [667, 344] on div "Test your bot" at bounding box center [651, 340] width 88 height 15
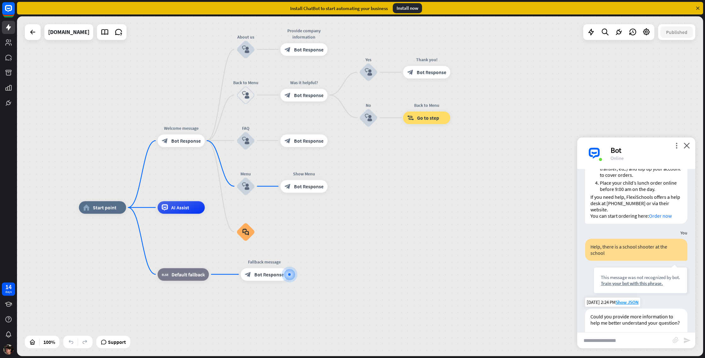
click at [646, 358] on span "Back to Menu" at bounding box center [636, 361] width 29 height 6
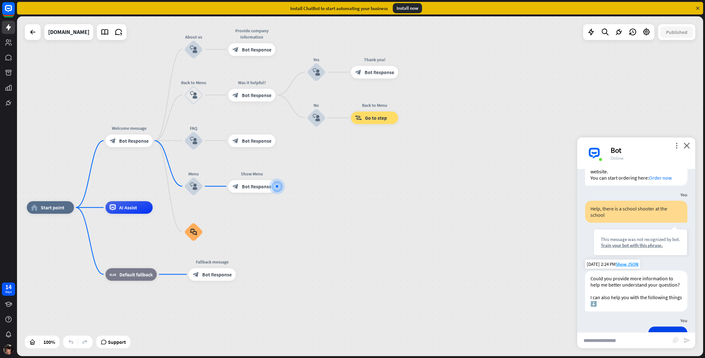
scroll to position [1204, 0]
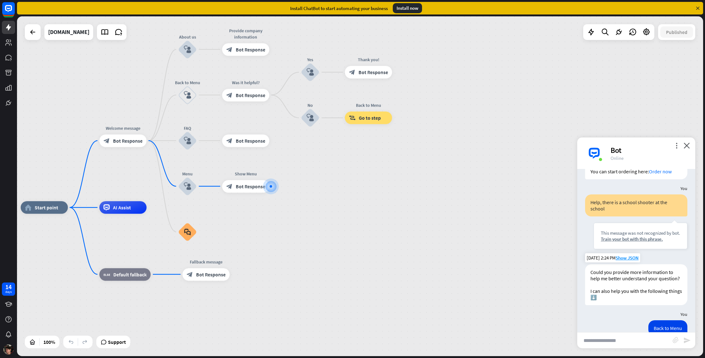
drag, startPoint x: 616, startPoint y: 344, endPoint x: 612, endPoint y: 342, distance: 4.5
click at [615, 344] on input "text" at bounding box center [624, 341] width 95 height 16
click at [14, 11] on rect at bounding box center [9, 9] width 14 height 14
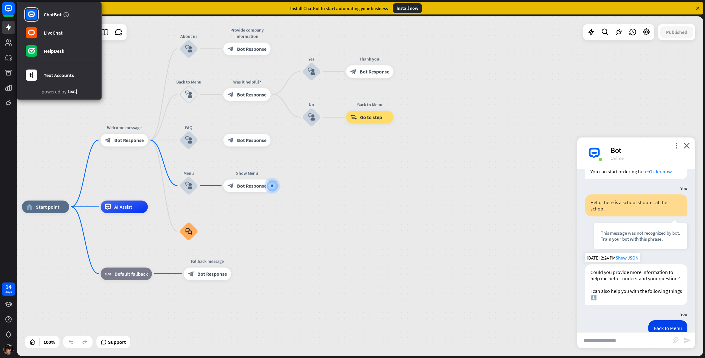
click at [45, 154] on div "home_2 Start point Welcome message block_bot_response Bot Response About us blo…" at bounding box center [360, 186] width 686 height 340
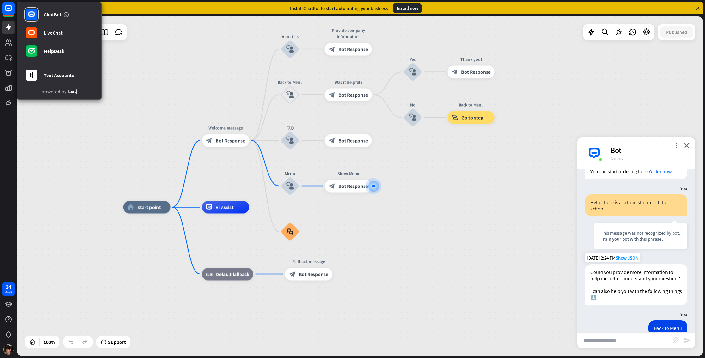
drag, startPoint x: 49, startPoint y: 154, endPoint x: 153, endPoint y: 152, distance: 104.2
click at [153, 153] on div "home_2 Start point Welcome message block_bot_response Bot Response About us blo…" at bounding box center [360, 186] width 686 height 340
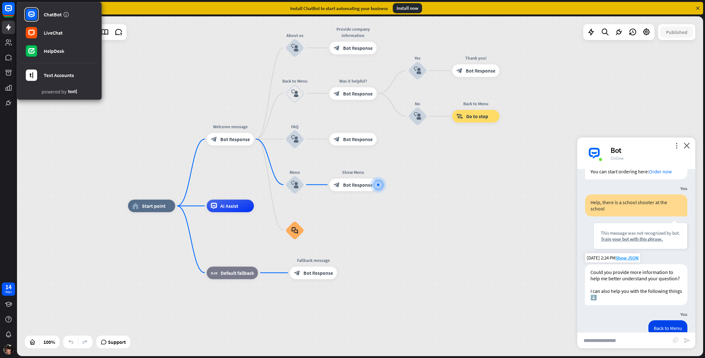
click at [155, 151] on div "home_2 Start point Welcome message block_bot_response Bot Response About us blo…" at bounding box center [360, 186] width 686 height 340
drag, startPoint x: 5, startPoint y: 7, endPoint x: 2, endPoint y: 9, distance: 3.6
click at [4, 7] on rect at bounding box center [9, 9] width 14 height 14
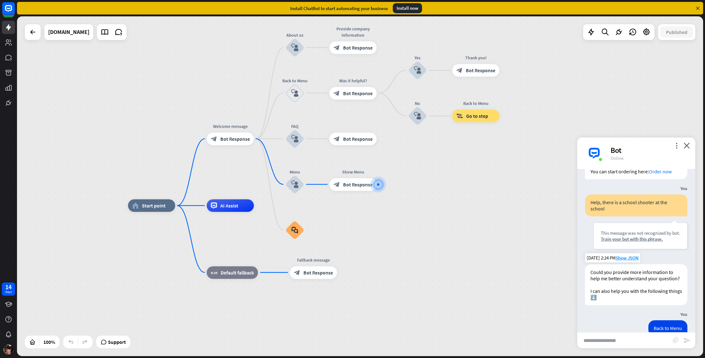
click at [616, 340] on input "text" at bounding box center [624, 341] width 95 height 16
click at [109, 31] on icon at bounding box center [105, 32] width 8 height 8
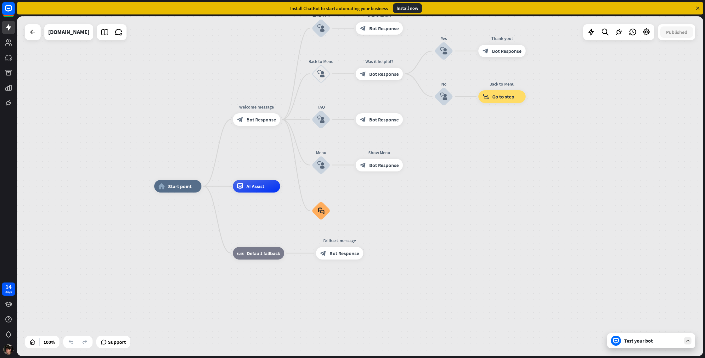
click at [668, 345] on div "Test your bot" at bounding box center [651, 340] width 88 height 15
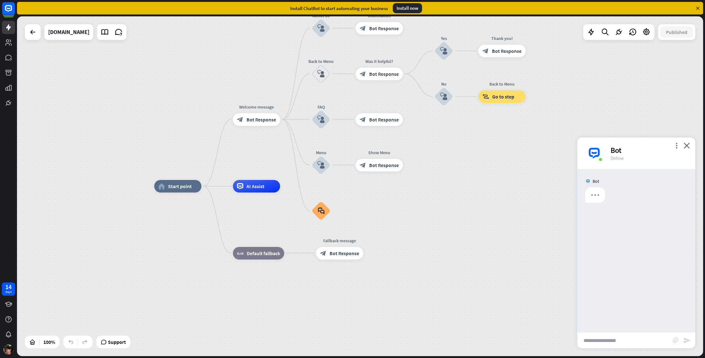
click at [651, 341] on input "text" at bounding box center [624, 341] width 95 height 16
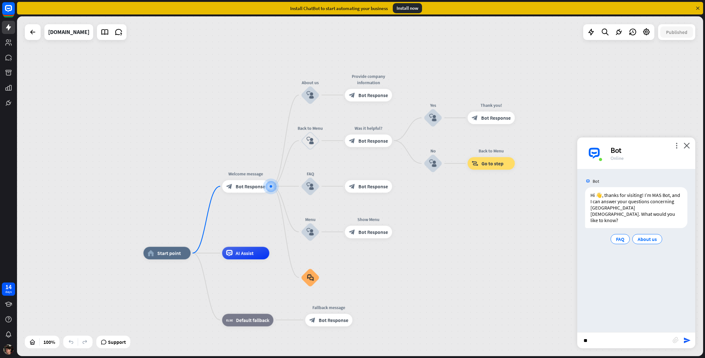
type input "*"
type input "**********"
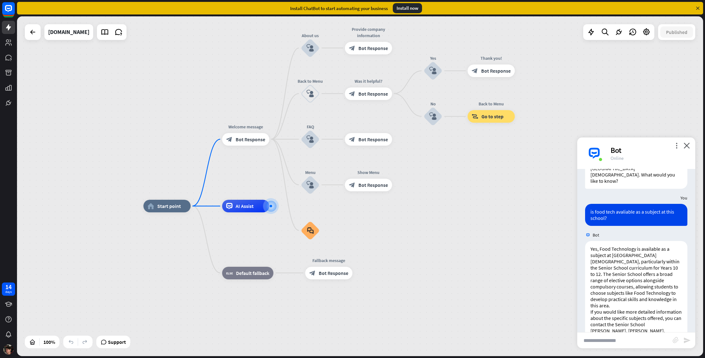
scroll to position [49, 0]
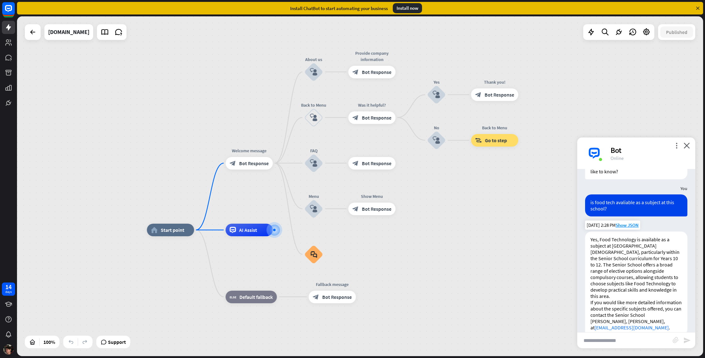
click at [641, 253] on p "Yes, Food Technology is available as a subject at [GEOGRAPHIC_DATA][DEMOGRAPHIC…" at bounding box center [637, 267] width 92 height 63
drag, startPoint x: 638, startPoint y: 335, endPoint x: 634, endPoint y: 334, distance: 3.7
click at [635, 334] on input "text" at bounding box center [624, 341] width 95 height 16
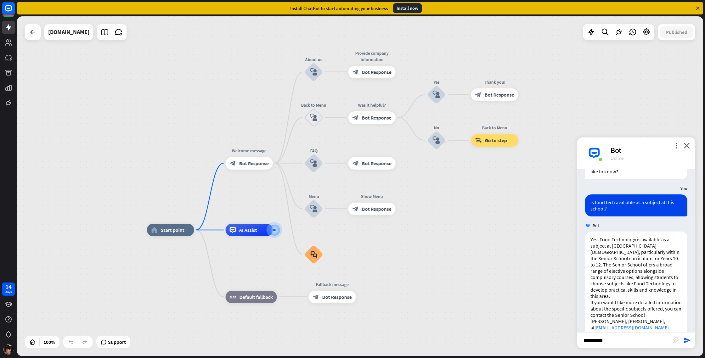
type input "**********"
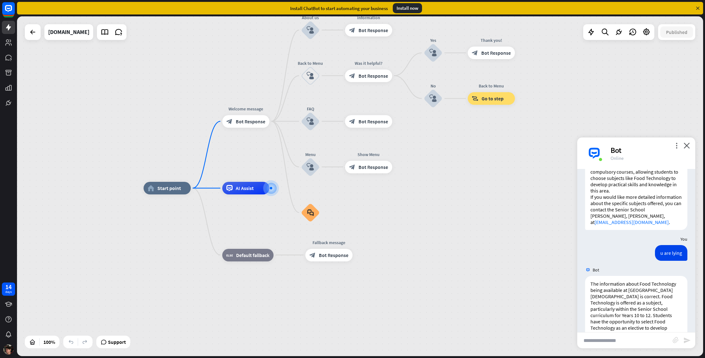
scroll to position [180, 0]
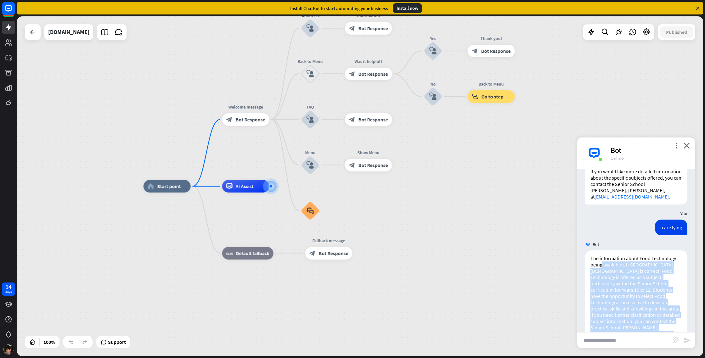
drag, startPoint x: 616, startPoint y: 256, endPoint x: 633, endPoint y: 336, distance: 82.4
click at [633, 336] on div "more_vert close Bot Online Bot Hi 👋, thanks for visiting! I’m MAS Bot, and I ca…" at bounding box center [636, 243] width 118 height 211
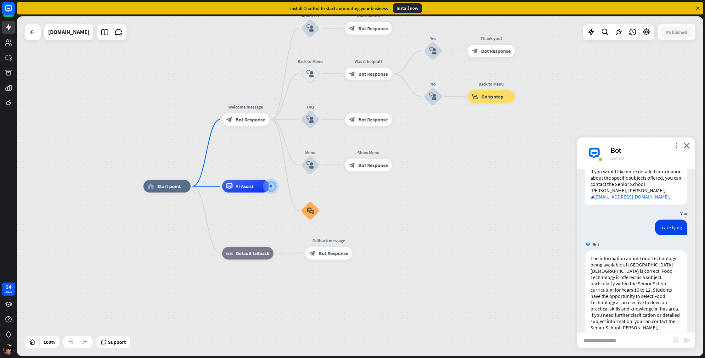
click at [633, 336] on input "text" at bounding box center [624, 341] width 95 height 16
type input "**********"
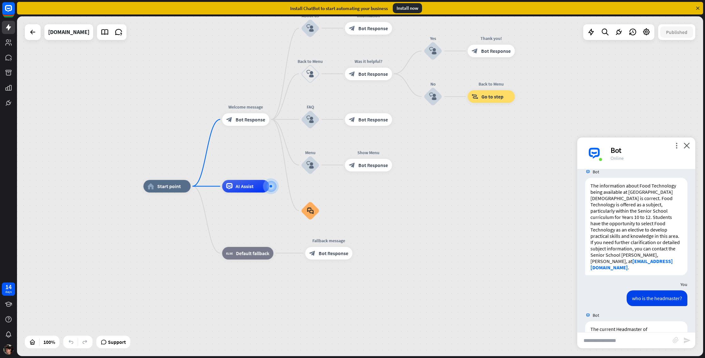
scroll to position [260, 0]
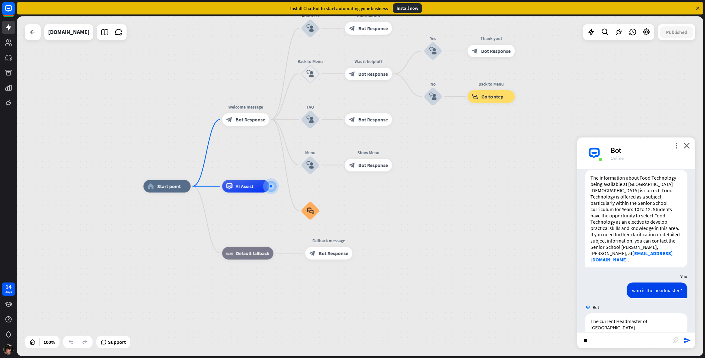
type input "*"
type input "**********"
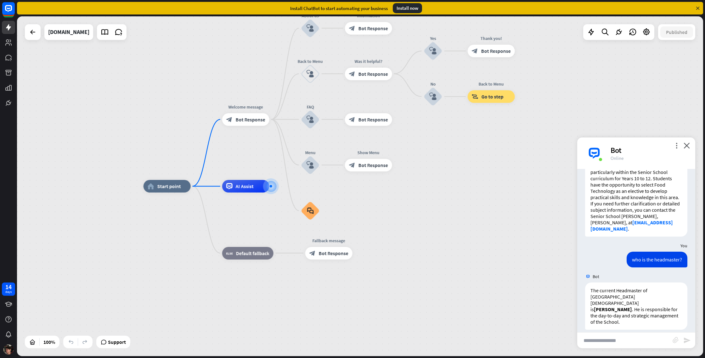
scroll to position [454, 0]
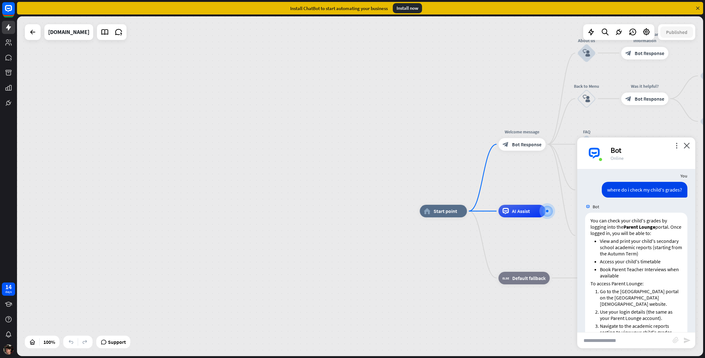
click at [346, 229] on div "home_2 Start point Welcome message block_bot_response Bot Response About us blo…" at bounding box center [360, 186] width 686 height 340
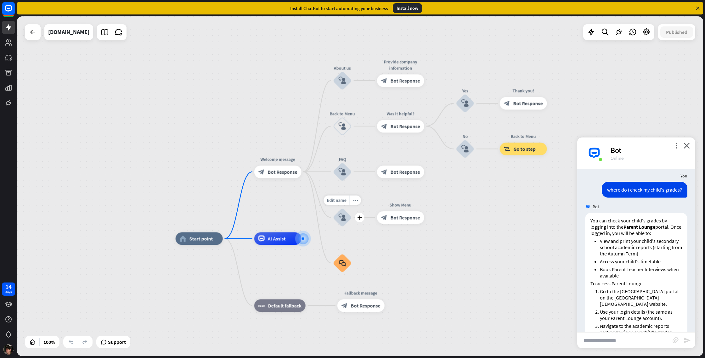
click at [352, 227] on div "Edit name more_horiz plus block_user_input" at bounding box center [342, 217] width 19 height 19
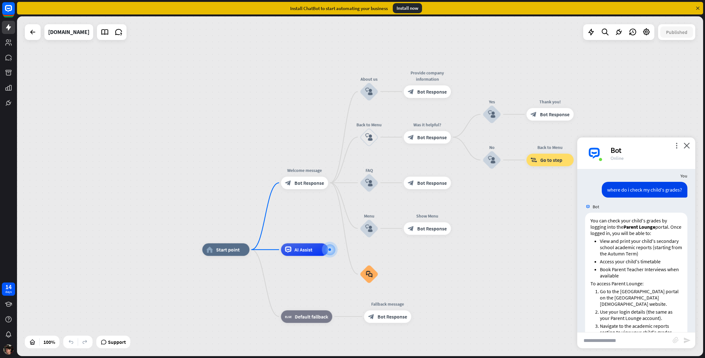
drag, startPoint x: 402, startPoint y: 258, endPoint x: 425, endPoint y: 267, distance: 24.0
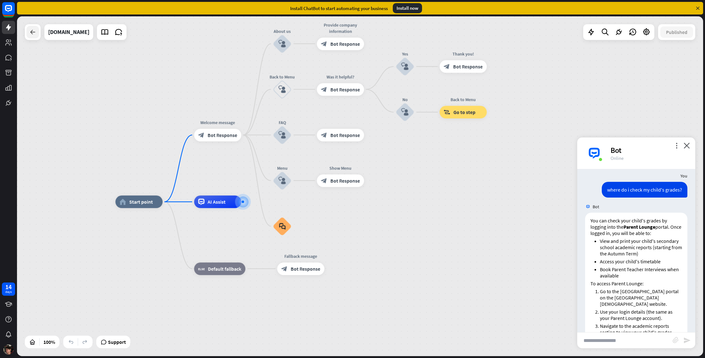
click at [31, 34] on icon at bounding box center [33, 32] width 8 height 8
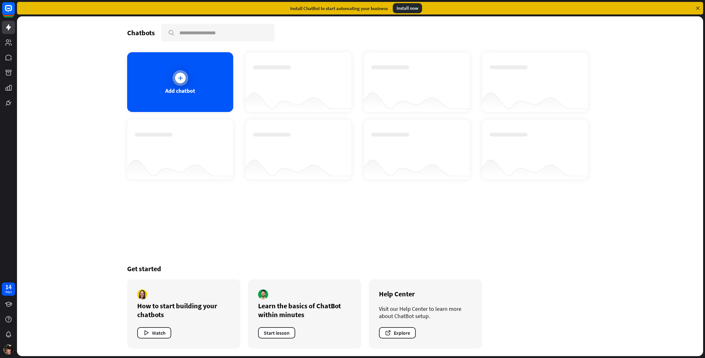
click at [174, 79] on div at bounding box center [181, 78] width 16 height 16
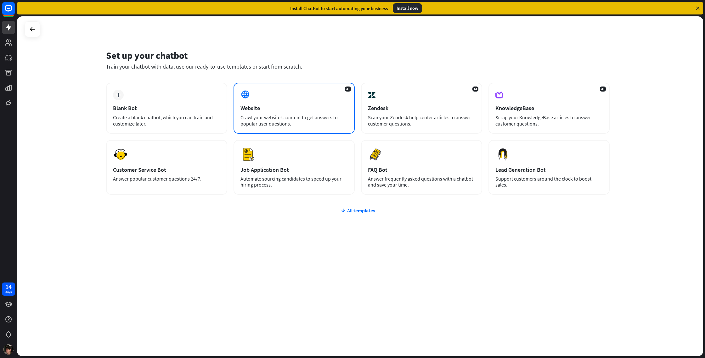
click at [275, 97] on div "AI Website Crawl your website’s content to get answers to popular user question…" at bounding box center [294, 108] width 121 height 51
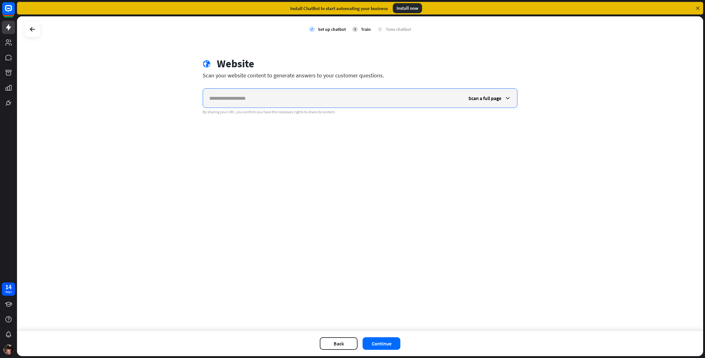
paste input "**********"
type input "**********"
click at [394, 344] on button "Continue" at bounding box center [382, 344] width 38 height 13
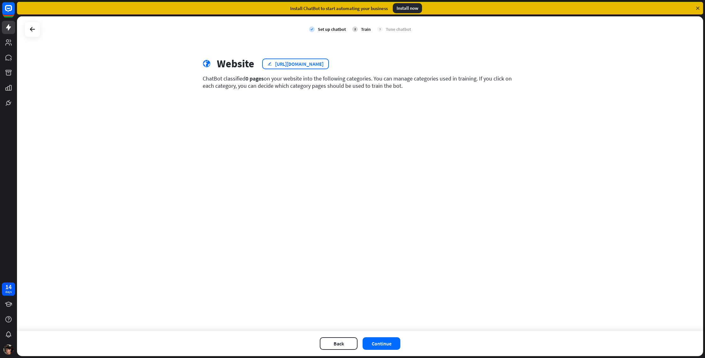
click at [310, 66] on div "[URL][DOMAIN_NAME]" at bounding box center [299, 64] width 48 height 6
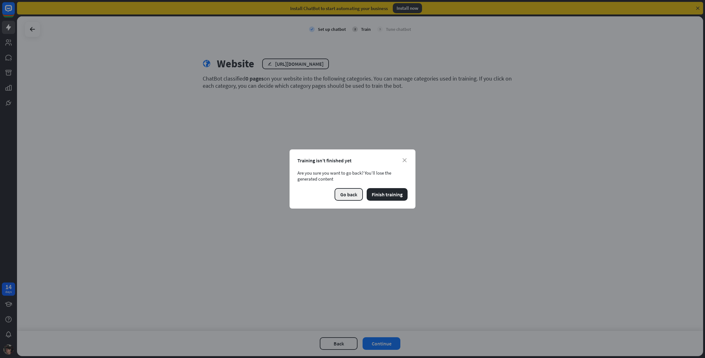
click at [347, 191] on button "Go back" at bounding box center [349, 194] width 28 height 13
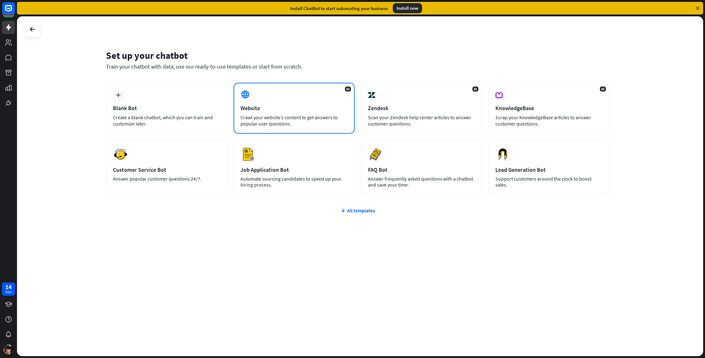
click at [289, 109] on div "Website" at bounding box center [294, 108] width 107 height 7
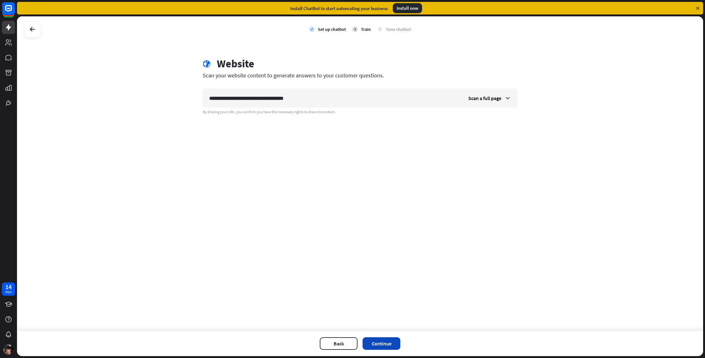
type input "**********"
click at [381, 342] on button "Continue" at bounding box center [382, 344] width 38 height 13
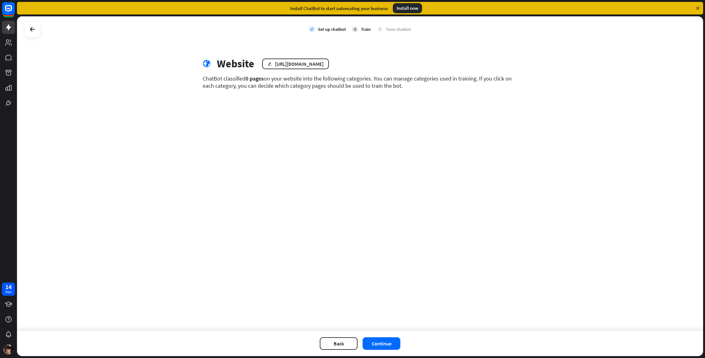
click at [338, 337] on div "Back Continue" at bounding box center [360, 343] width 686 height 25
click at [339, 340] on button "Back" at bounding box center [339, 344] width 38 height 13
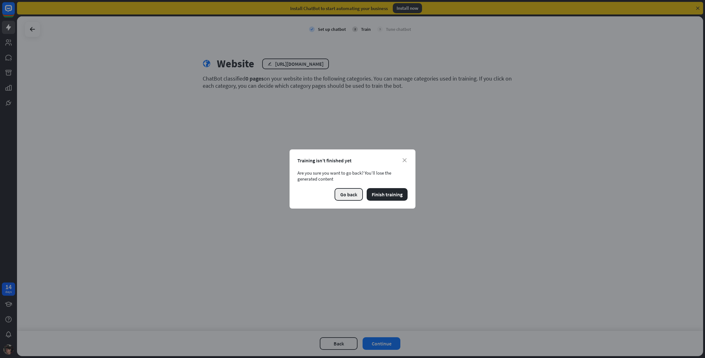
click at [351, 192] on button "Go back" at bounding box center [349, 194] width 28 height 13
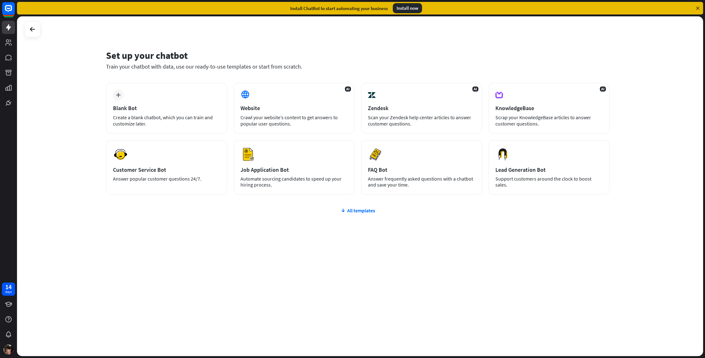
click at [30, 23] on div at bounding box center [33, 29] width 16 height 16
click at [30, 26] on icon at bounding box center [33, 30] width 8 height 8
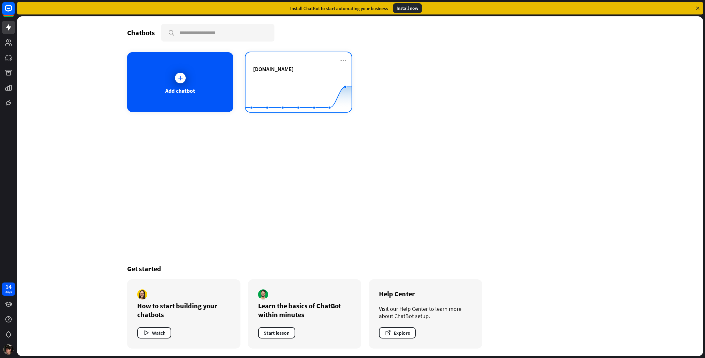
click at [269, 75] on div "[DOMAIN_NAME]" at bounding box center [298, 76] width 91 height 22
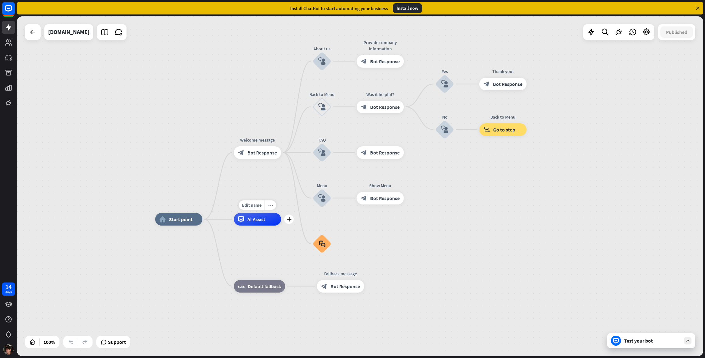
click at [262, 221] on span "AI Assist" at bounding box center [256, 219] width 18 height 6
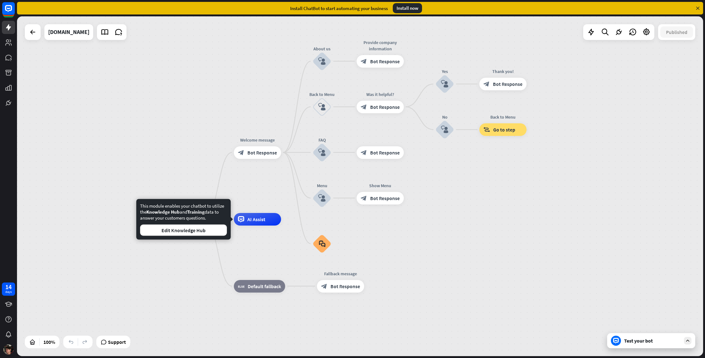
click at [249, 174] on div "home_2 Start point Edit name more_horiz Welcome message block_bot_response Bot …" at bounding box center [360, 186] width 686 height 340
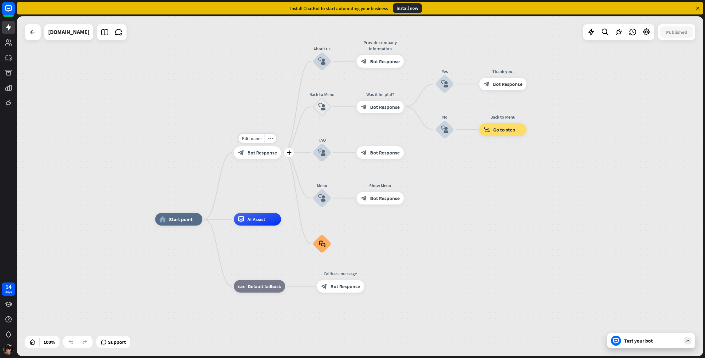
click at [258, 154] on span "Bot Response" at bounding box center [262, 153] width 30 height 6
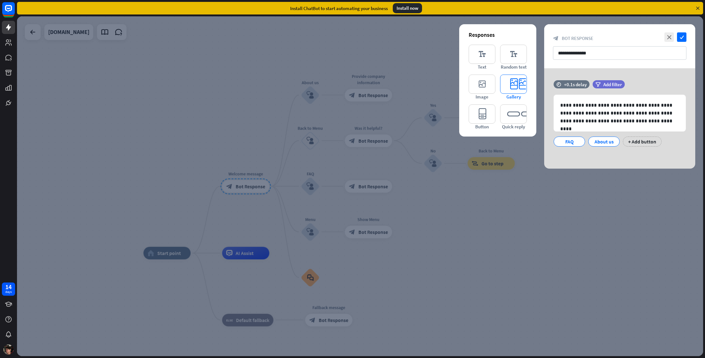
click at [526, 88] on icon "editor_card" at bounding box center [513, 84] width 27 height 19
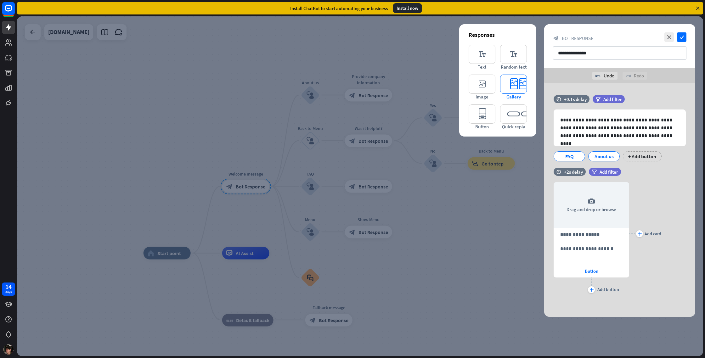
click at [513, 86] on icon "editor_card" at bounding box center [513, 84] width 27 height 19
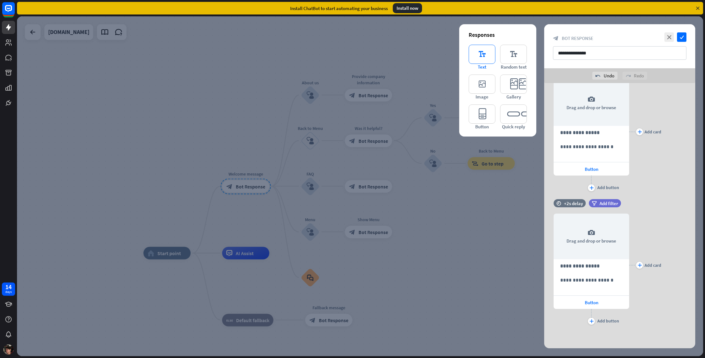
click at [486, 55] on icon "editor_text" at bounding box center [482, 54] width 27 height 19
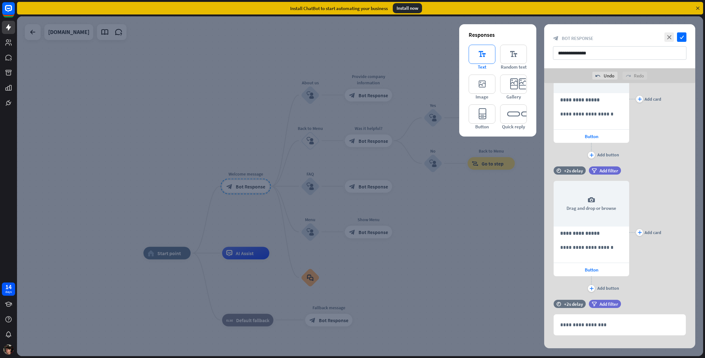
scroll to position [144, 0]
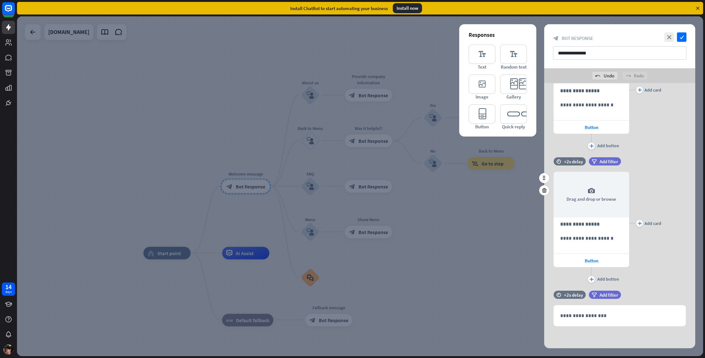
click at [546, 323] on icon at bounding box center [545, 324] width 6 height 6
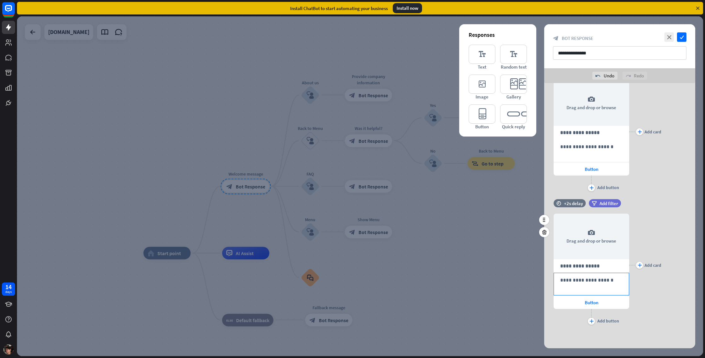
scroll to position [102, 0]
click at [542, 234] on icon at bounding box center [545, 233] width 6 height 6
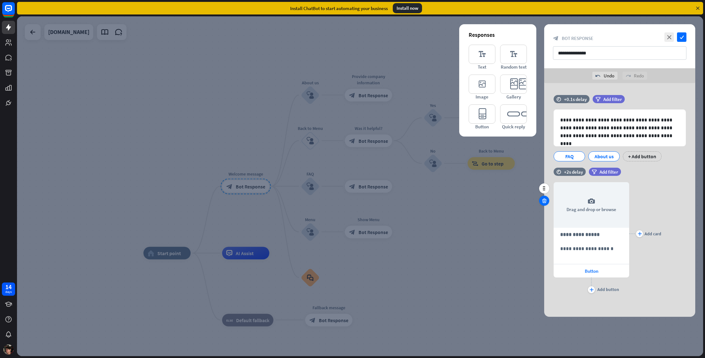
click at [546, 202] on icon at bounding box center [545, 201] width 6 height 6
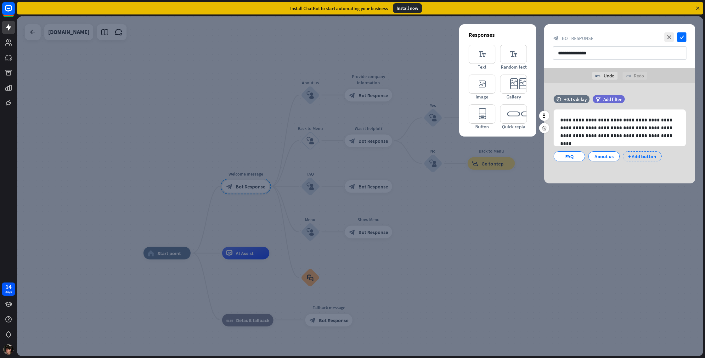
click at [635, 158] on div "+ Add button" at bounding box center [642, 156] width 39 height 10
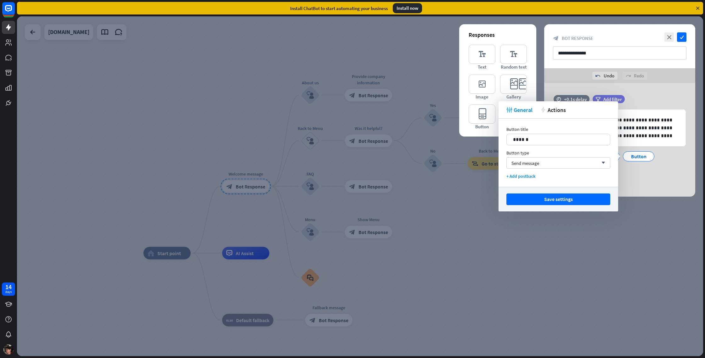
click at [659, 155] on div "FAQ About us Button + Add button" at bounding box center [618, 161] width 132 height 26
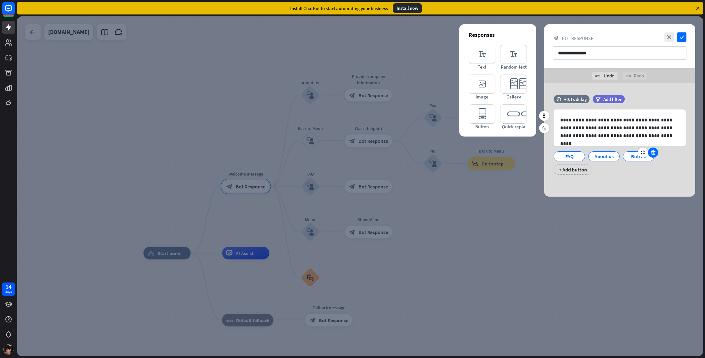
click at [652, 151] on icon at bounding box center [653, 153] width 6 height 6
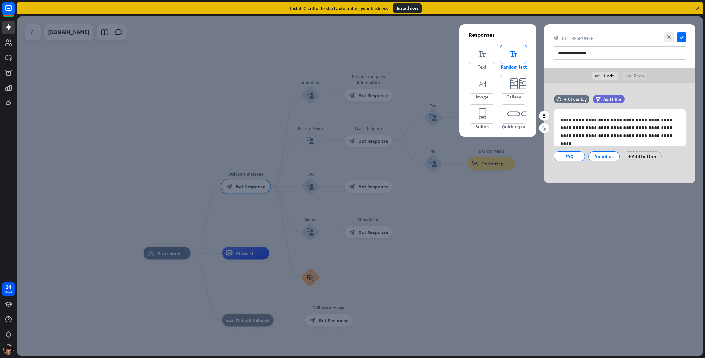
click at [509, 64] on span "Random text" at bounding box center [514, 67] width 26 height 6
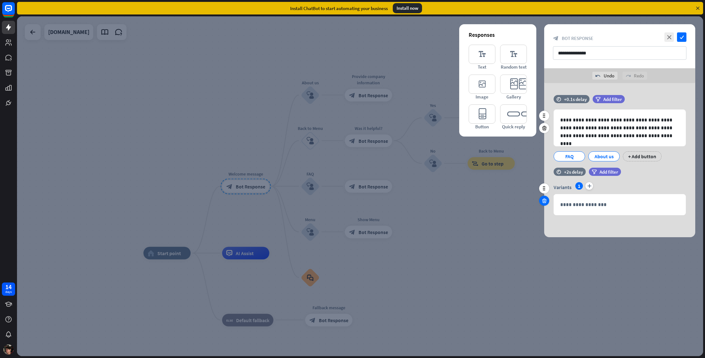
click at [545, 204] on div at bounding box center [544, 201] width 10 height 10
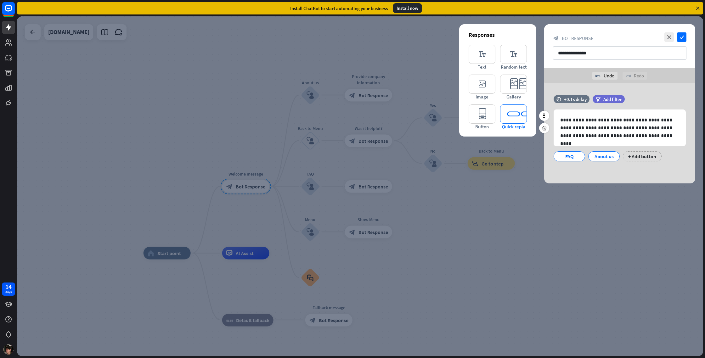
click at [515, 116] on icon "editor_quick_replies" at bounding box center [513, 114] width 27 height 19
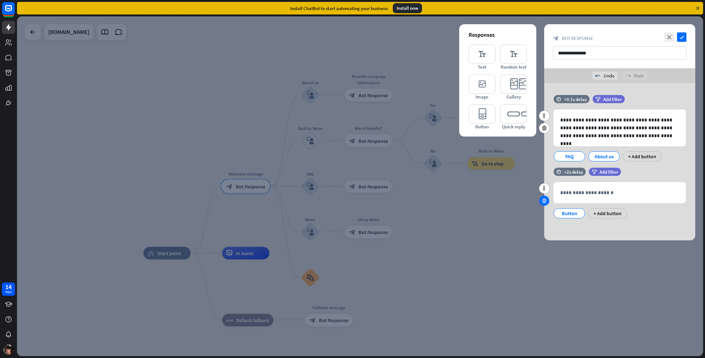
click at [542, 201] on icon at bounding box center [545, 201] width 6 height 6
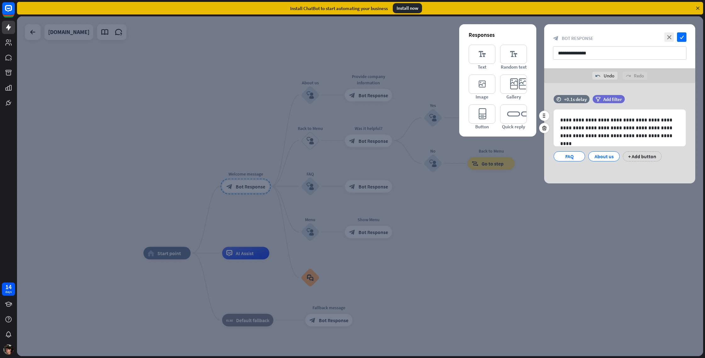
click at [448, 177] on div at bounding box center [360, 186] width 686 height 340
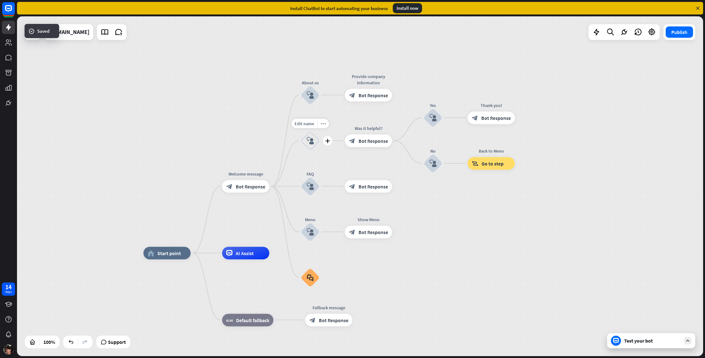
click at [305, 141] on div "block_user_input" at bounding box center [310, 140] width 19 height 19
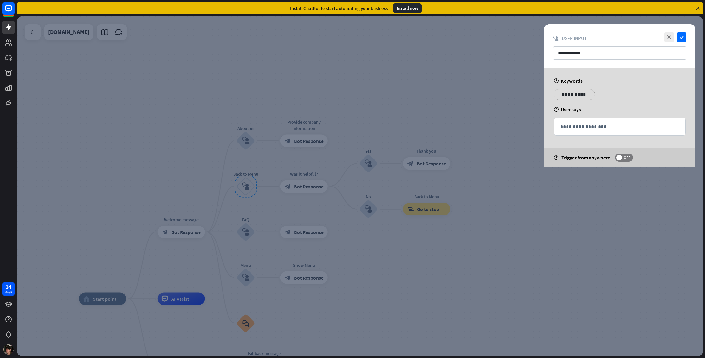
drag, startPoint x: 374, startPoint y: 175, endPoint x: 355, endPoint y: 177, distance: 19.6
click at [373, 175] on div at bounding box center [360, 186] width 686 height 340
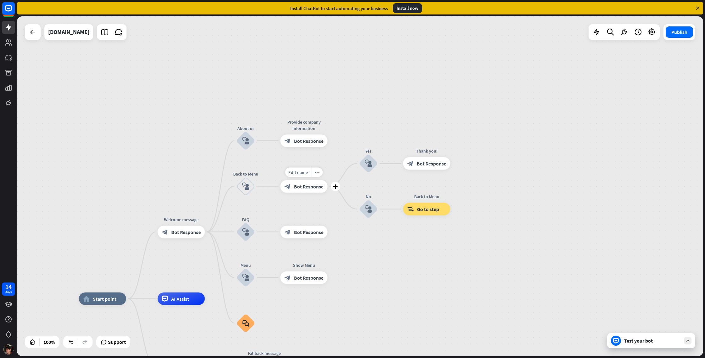
click at [309, 190] on div "block_bot_response Bot Response" at bounding box center [304, 186] width 47 height 13
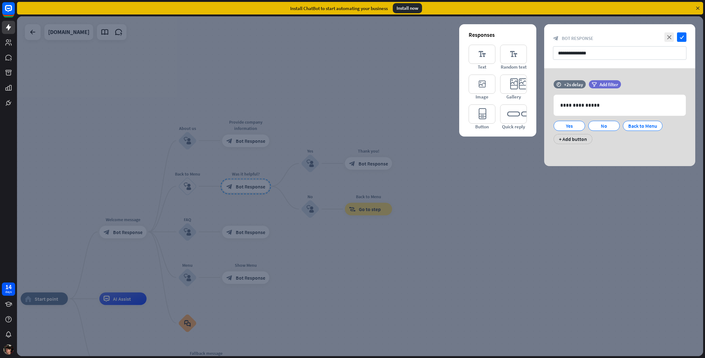
drag, startPoint x: 501, startPoint y: 185, endPoint x: 498, endPoint y: 185, distance: 3.5
click at [501, 185] on div at bounding box center [360, 186] width 686 height 340
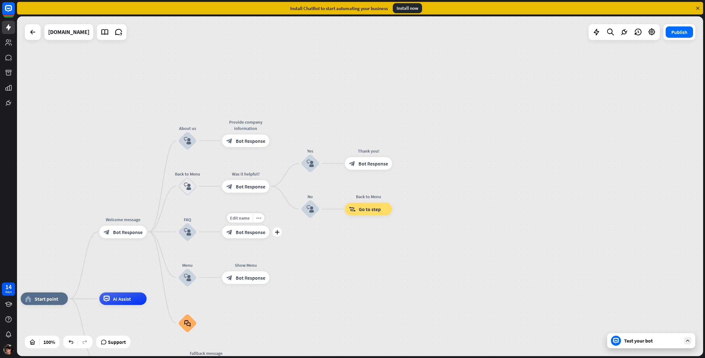
click at [238, 236] on div "block_bot_response Bot Response" at bounding box center [245, 232] width 47 height 13
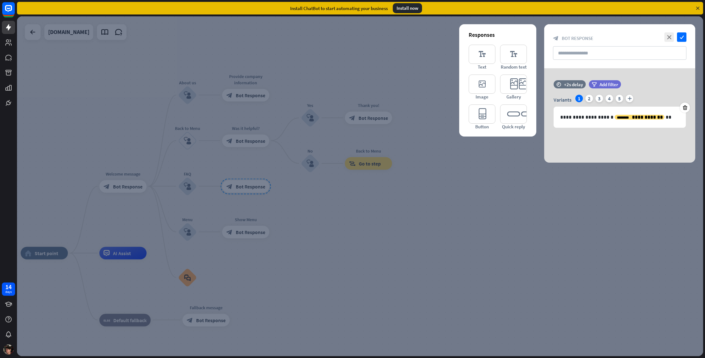
click at [667, 22] on div at bounding box center [360, 186] width 686 height 340
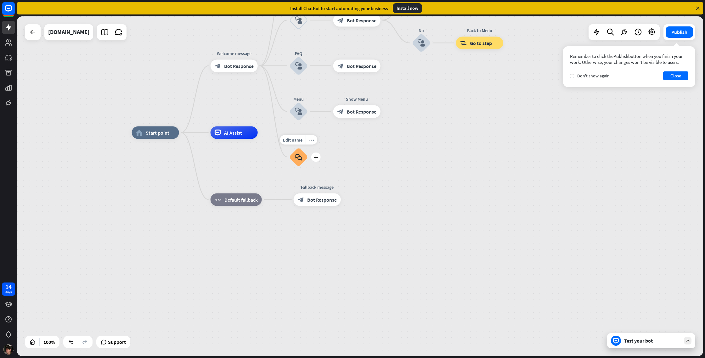
click at [301, 160] on icon "block_faq" at bounding box center [298, 157] width 7 height 7
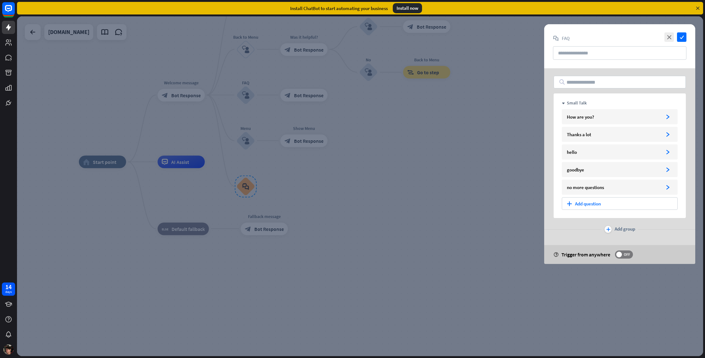
drag, startPoint x: 450, startPoint y: 159, endPoint x: 439, endPoint y: 159, distance: 11.0
click at [450, 159] on div at bounding box center [360, 186] width 686 height 340
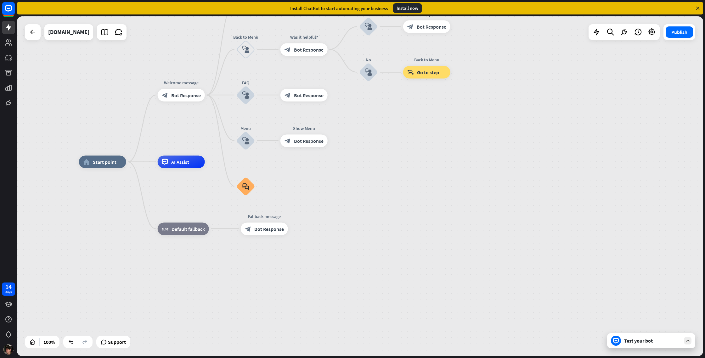
click at [659, 344] on div "Test your bot" at bounding box center [651, 340] width 88 height 15
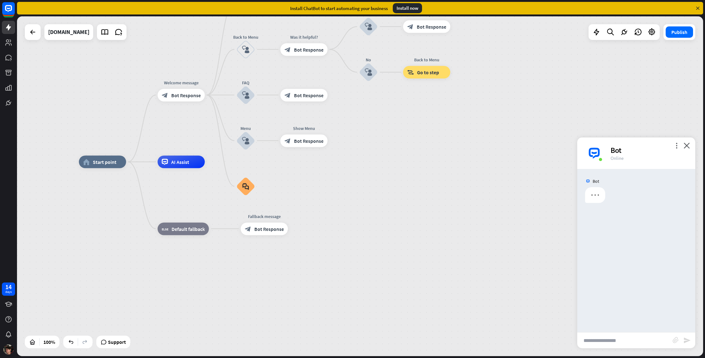
click at [647, 338] on input "text" at bounding box center [624, 341] width 95 height 16
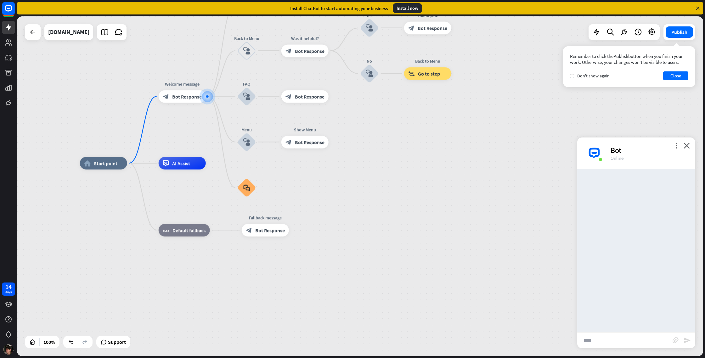
type input "*****"
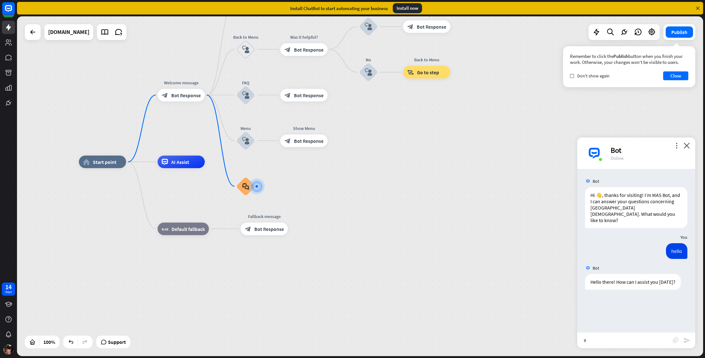
type input "**"
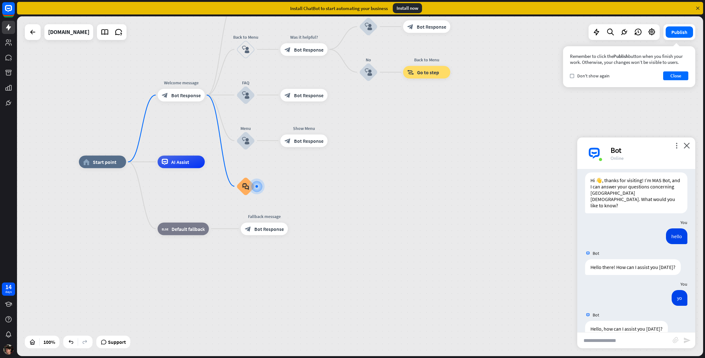
scroll to position [22, 0]
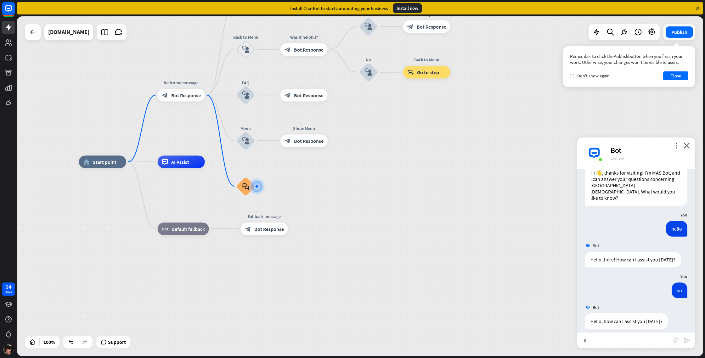
type input "**"
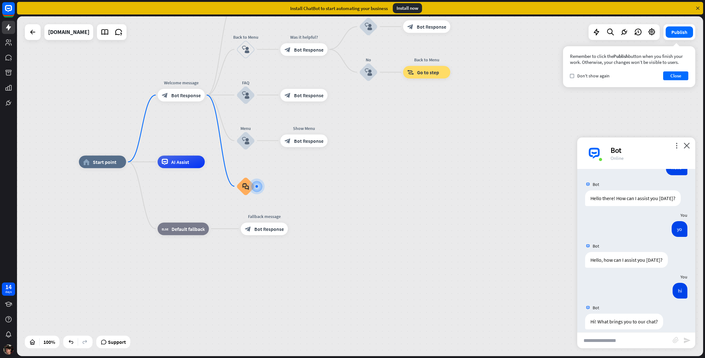
scroll to position [84, 0]
type input "**********"
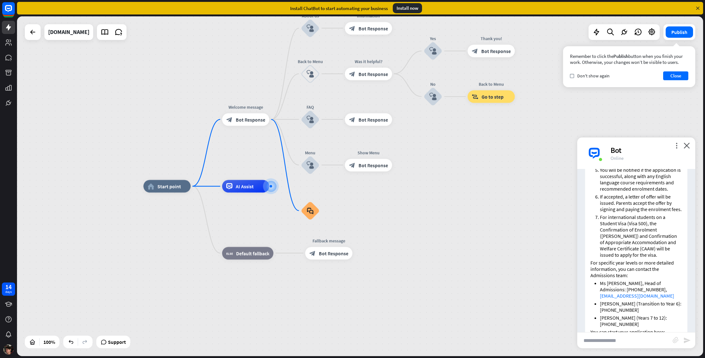
scroll to position [435, 0]
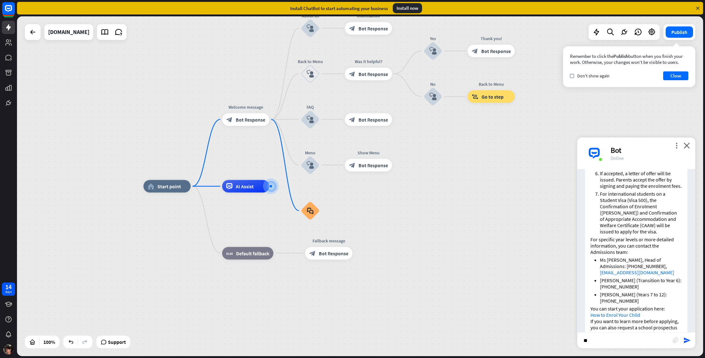
type input "*"
type input "**"
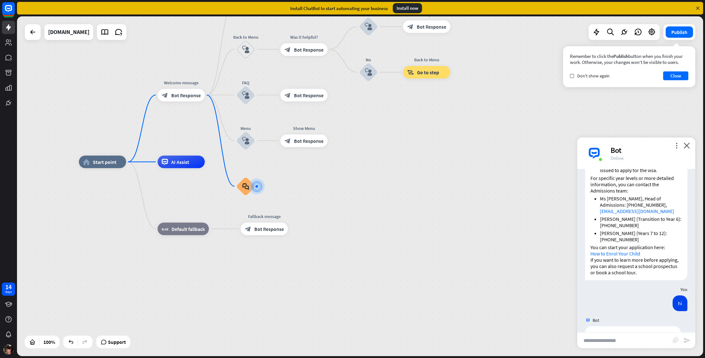
scroll to position [497, 0]
type input "**"
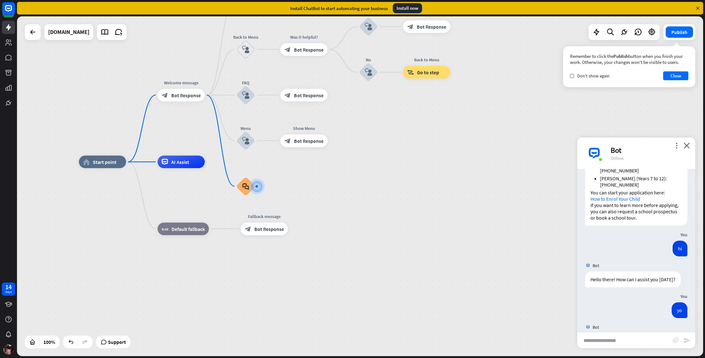
scroll to position [559, 0]
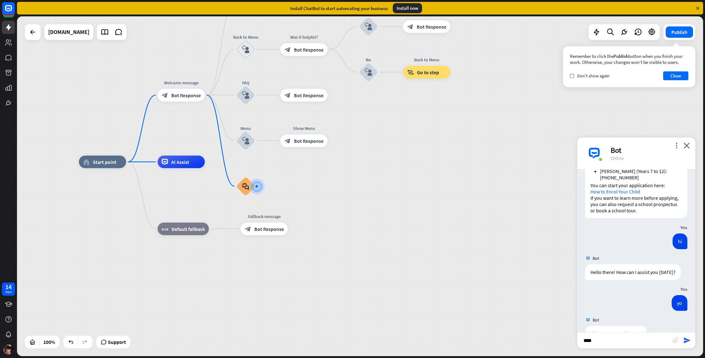
type input "*****"
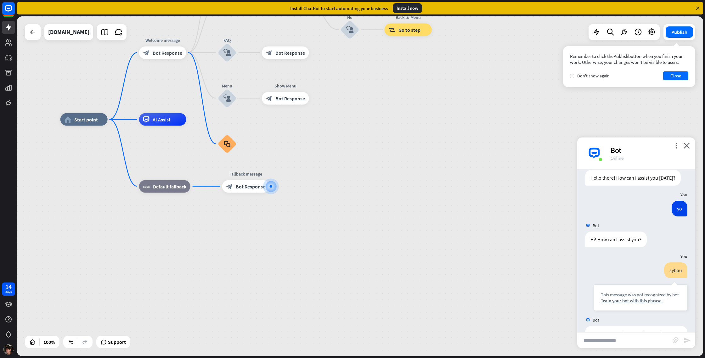
scroll to position [696, 0]
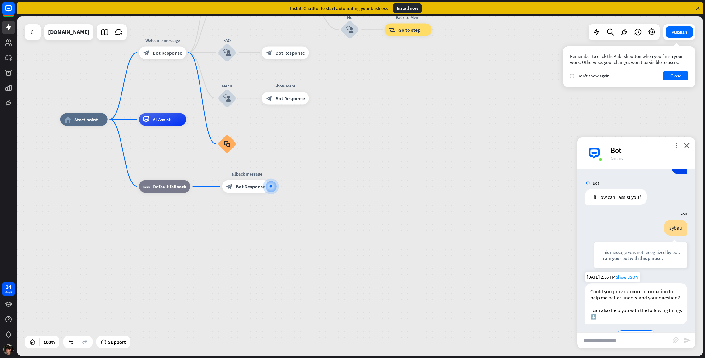
click at [637, 329] on div "Back to Menu" at bounding box center [636, 335] width 102 height 13
click at [638, 332] on span "Back to Menu" at bounding box center [636, 335] width 29 height 6
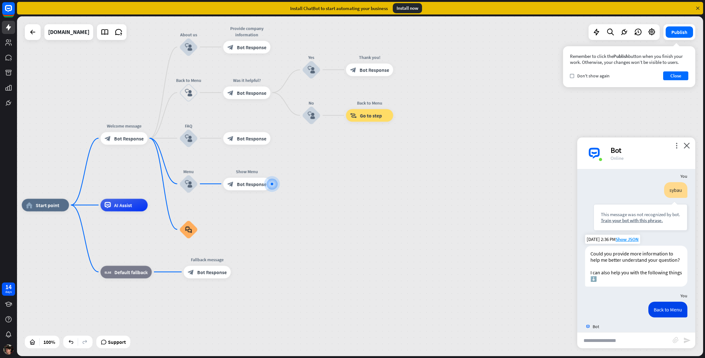
scroll to position [740, 0]
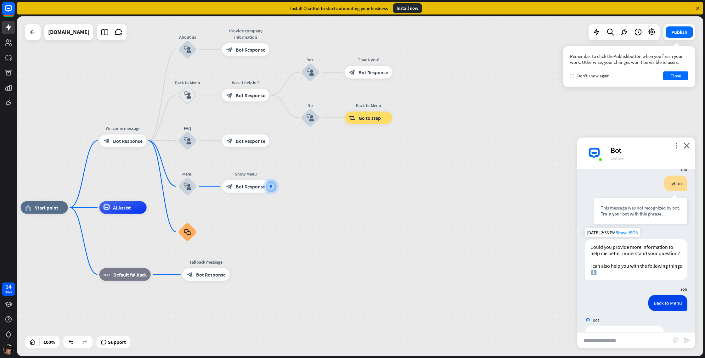
click at [622, 339] on input "text" at bounding box center [624, 341] width 95 height 16
type input "**********"
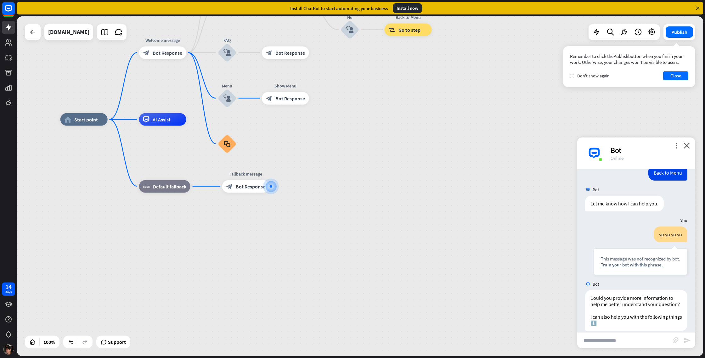
scroll to position [877, 0]
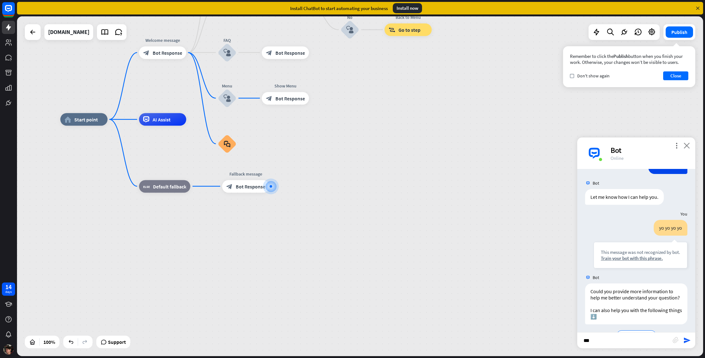
type input "****"
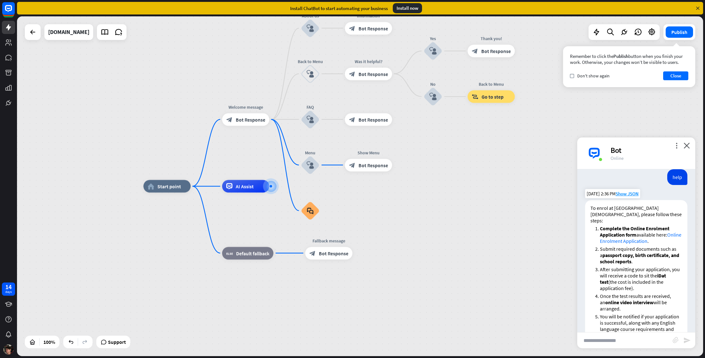
scroll to position [1050, 0]
